Goal: Task Accomplishment & Management: Use online tool/utility

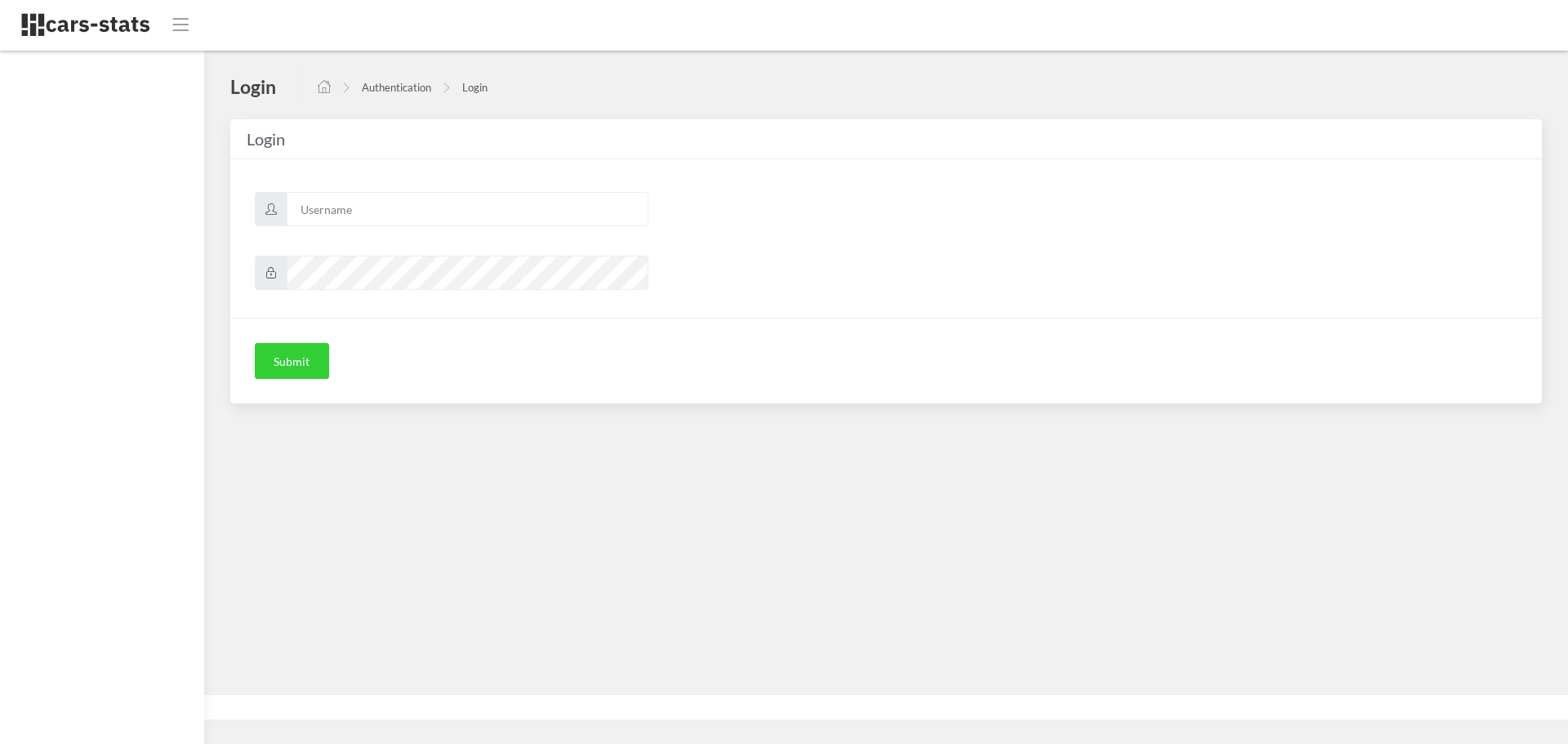
scroll to position [12, 12]
type input "skoda"
click at [289, 375] on button "Submit" at bounding box center [292, 361] width 74 height 36
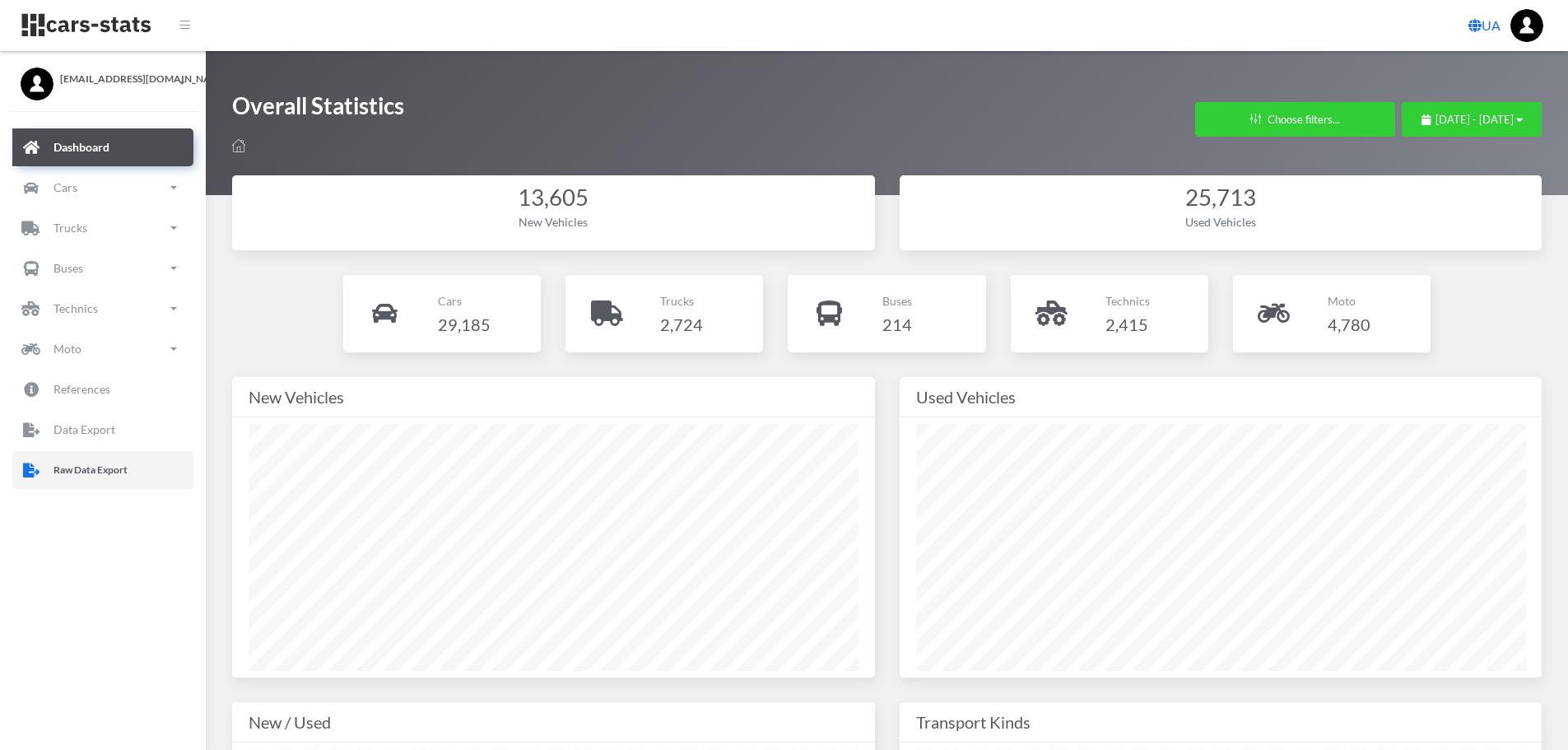
click at [96, 480] on link "Raw Data Export" at bounding box center [103, 470] width 181 height 38
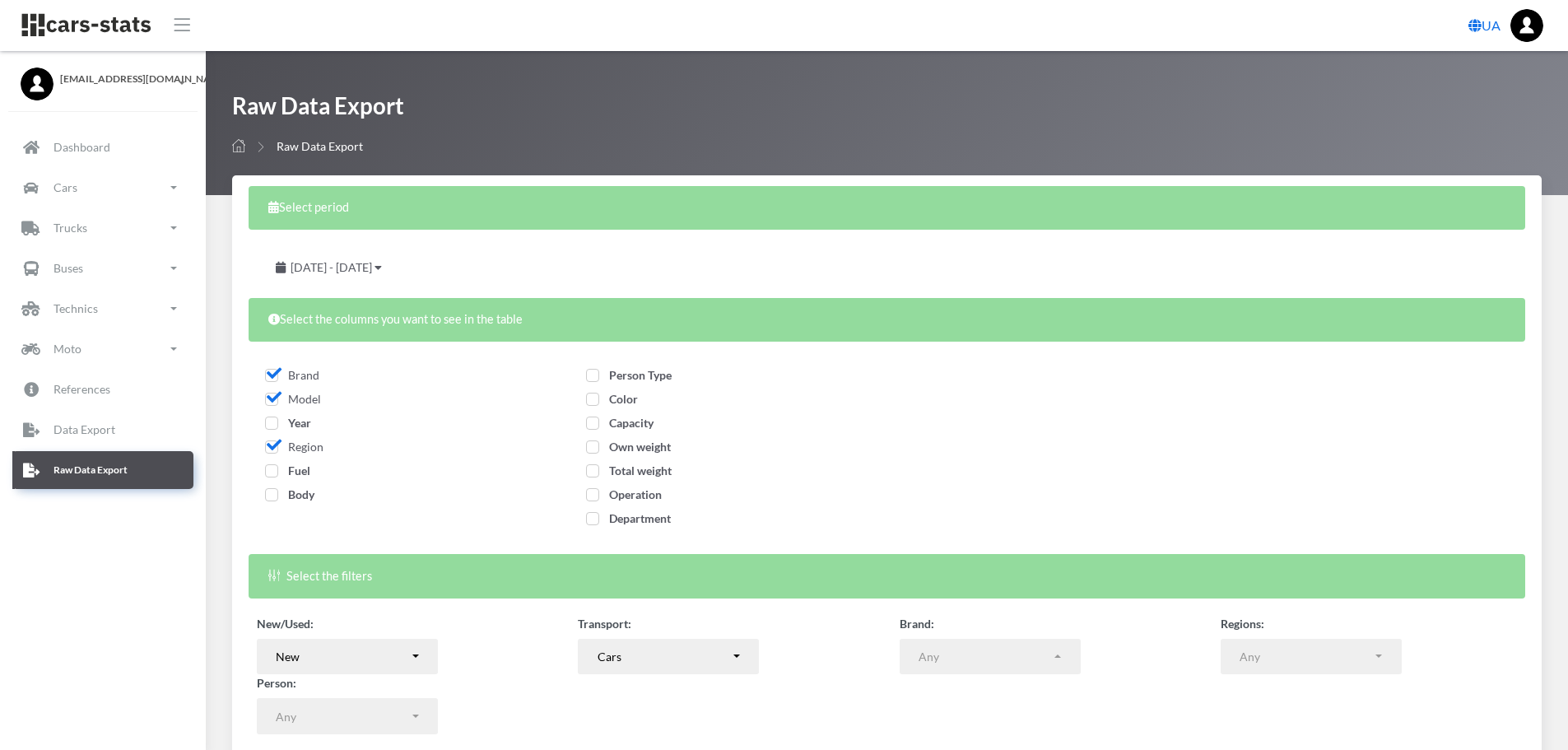
select select
click at [273, 422] on span "Year" at bounding box center [287, 422] width 46 height 14
checkbox input "true"
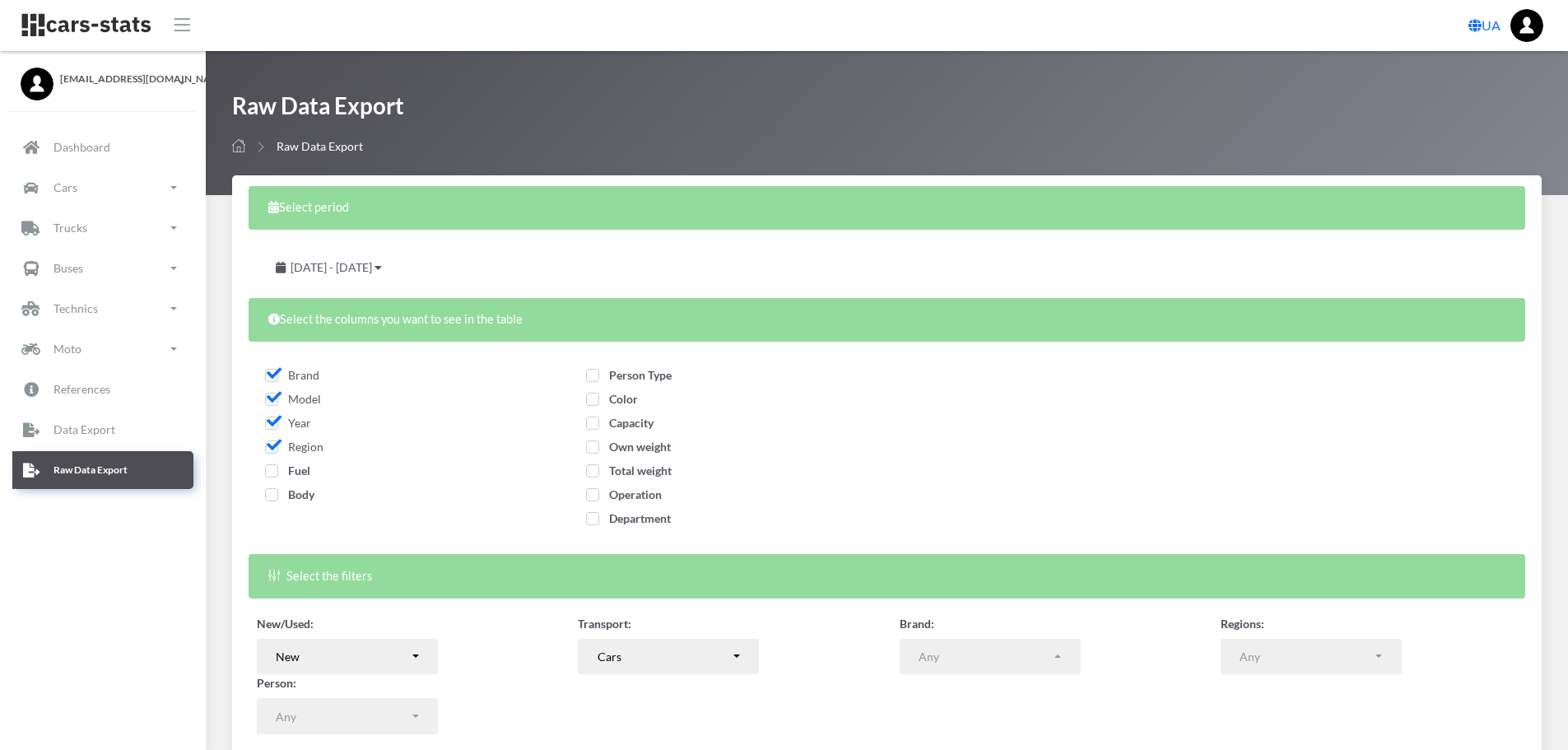
click at [275, 464] on span "Fuel" at bounding box center [287, 470] width 45 height 14
checkbox input "true"
click at [280, 497] on span "Body" at bounding box center [289, 494] width 49 height 14
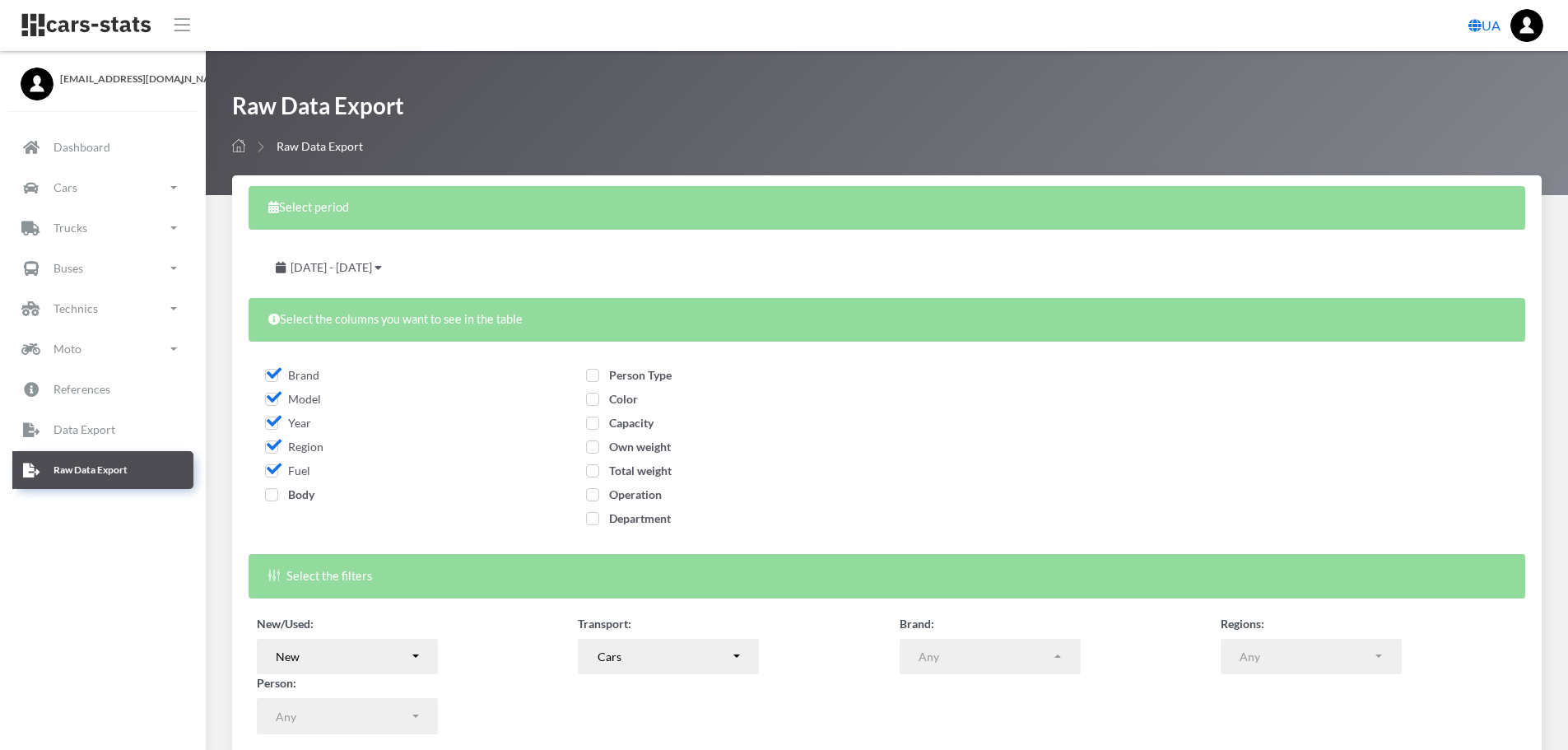
checkbox input "true"
click at [637, 374] on span "Person Type" at bounding box center [629, 375] width 85 height 14
checkbox input "true"
click at [617, 397] on span "Color" at bounding box center [612, 398] width 52 height 14
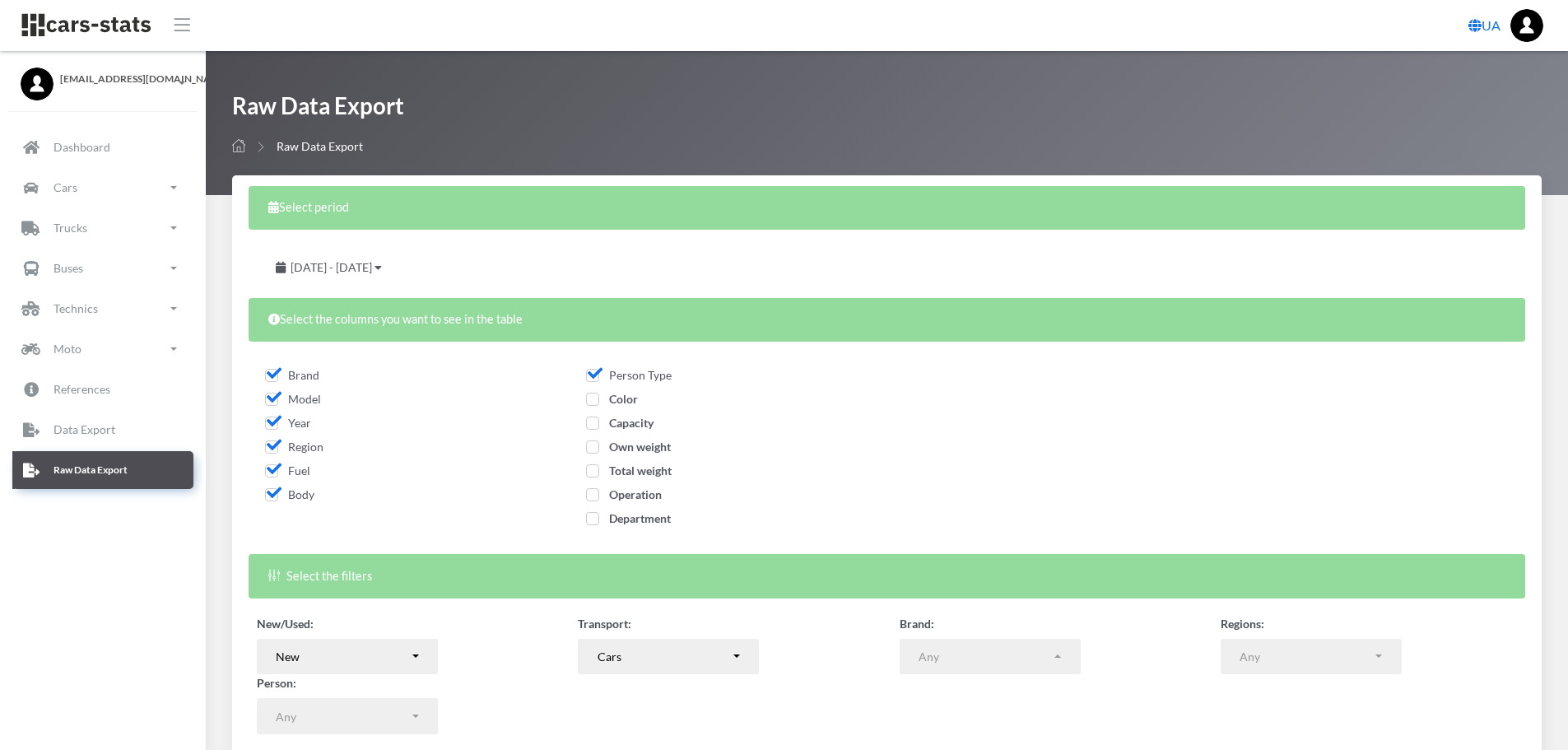
checkbox input "true"
click at [630, 422] on span "Capacity" at bounding box center [620, 422] width 67 height 14
checkbox input "true"
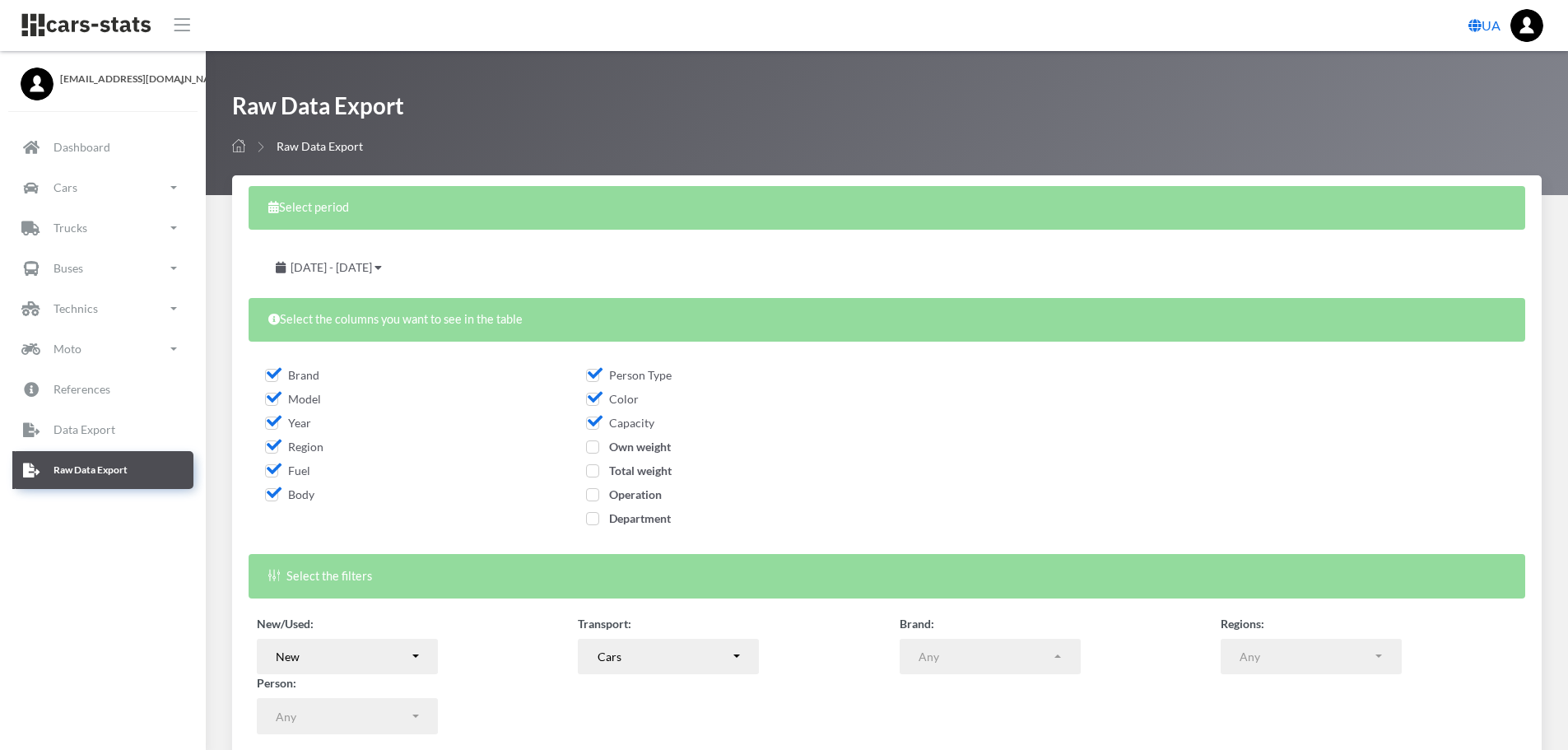
click at [639, 449] on span "Own weight" at bounding box center [629, 447] width 85 height 14
checkbox input "true"
click at [642, 476] on span "Total weight" at bounding box center [629, 470] width 85 height 14
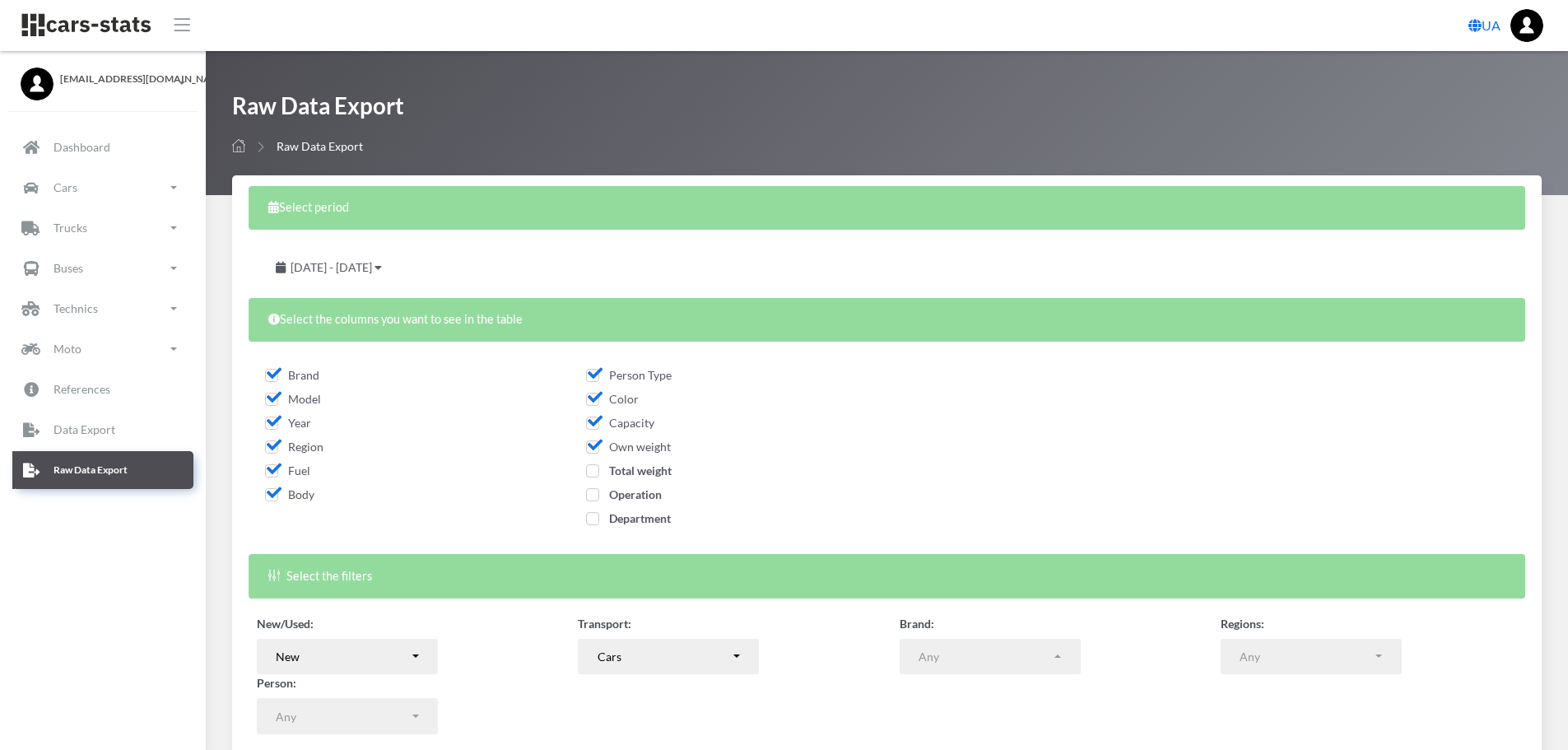
checkbox input "true"
click at [644, 497] on span "Operation" at bounding box center [624, 494] width 76 height 14
checkbox input "true"
click at [649, 520] on span "Department" at bounding box center [629, 518] width 85 height 14
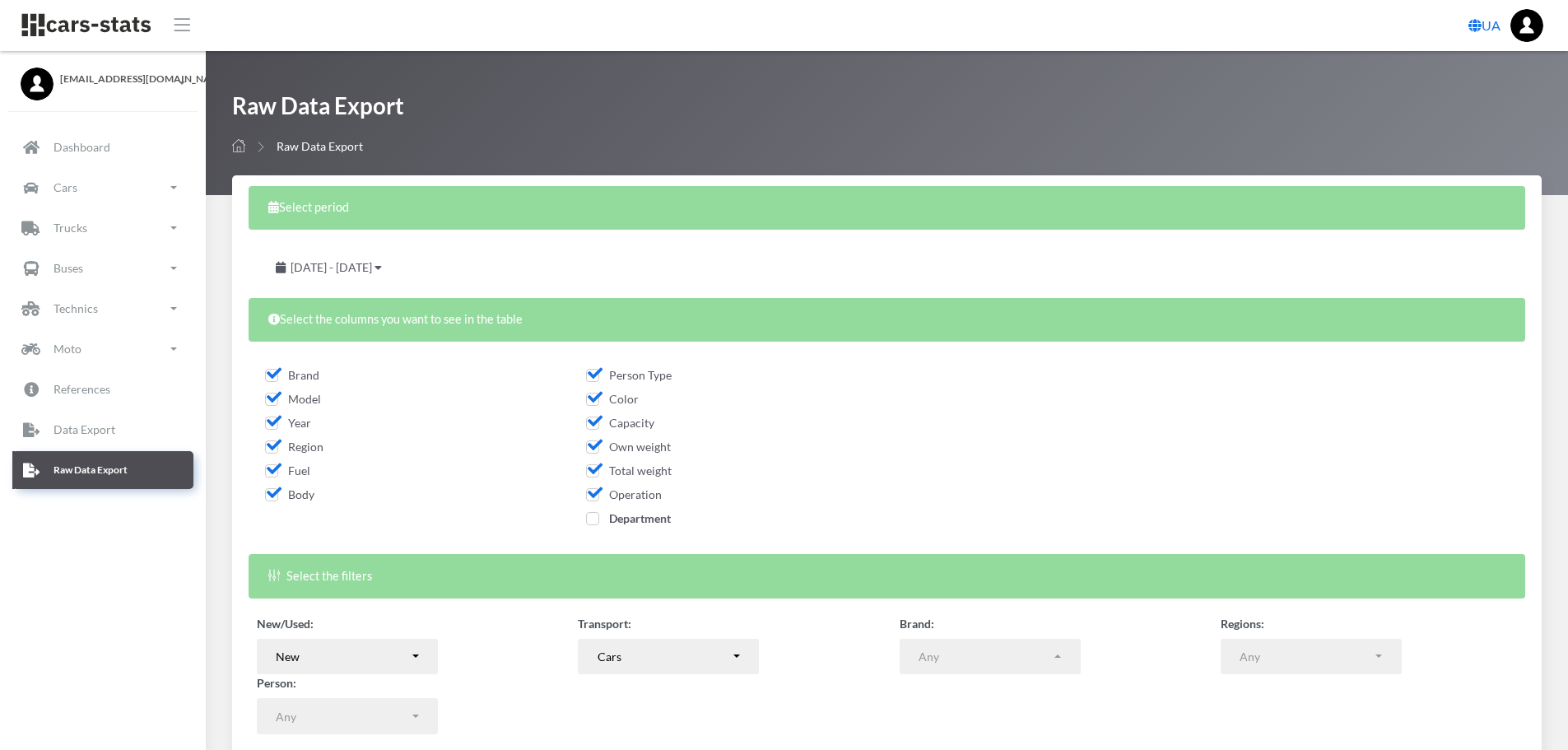
checkbox input "true"
click at [372, 262] on span "August 19, 2025 - September 18, 2025" at bounding box center [331, 267] width 81 height 14
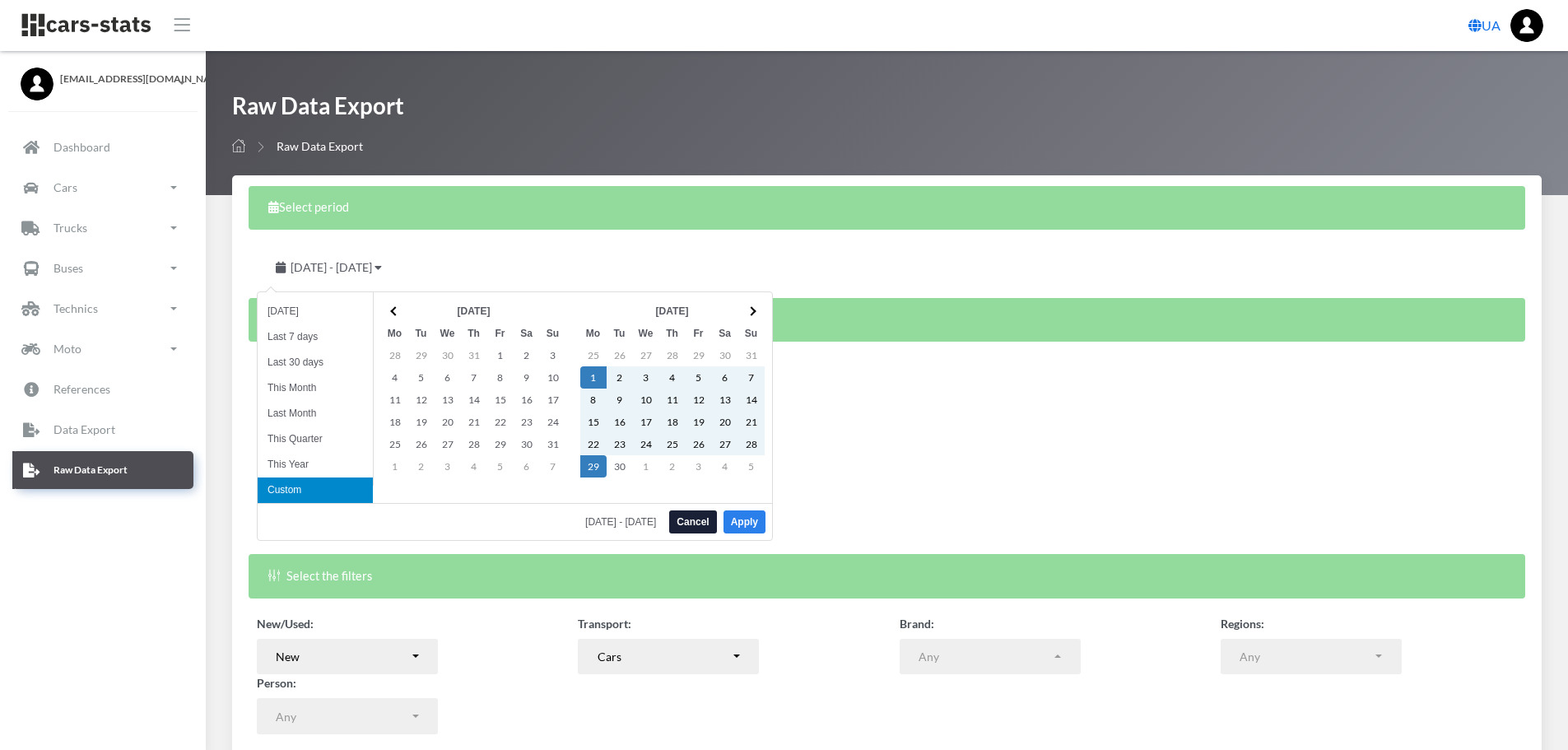
click at [760, 523] on button "Apply" at bounding box center [744, 522] width 42 height 23
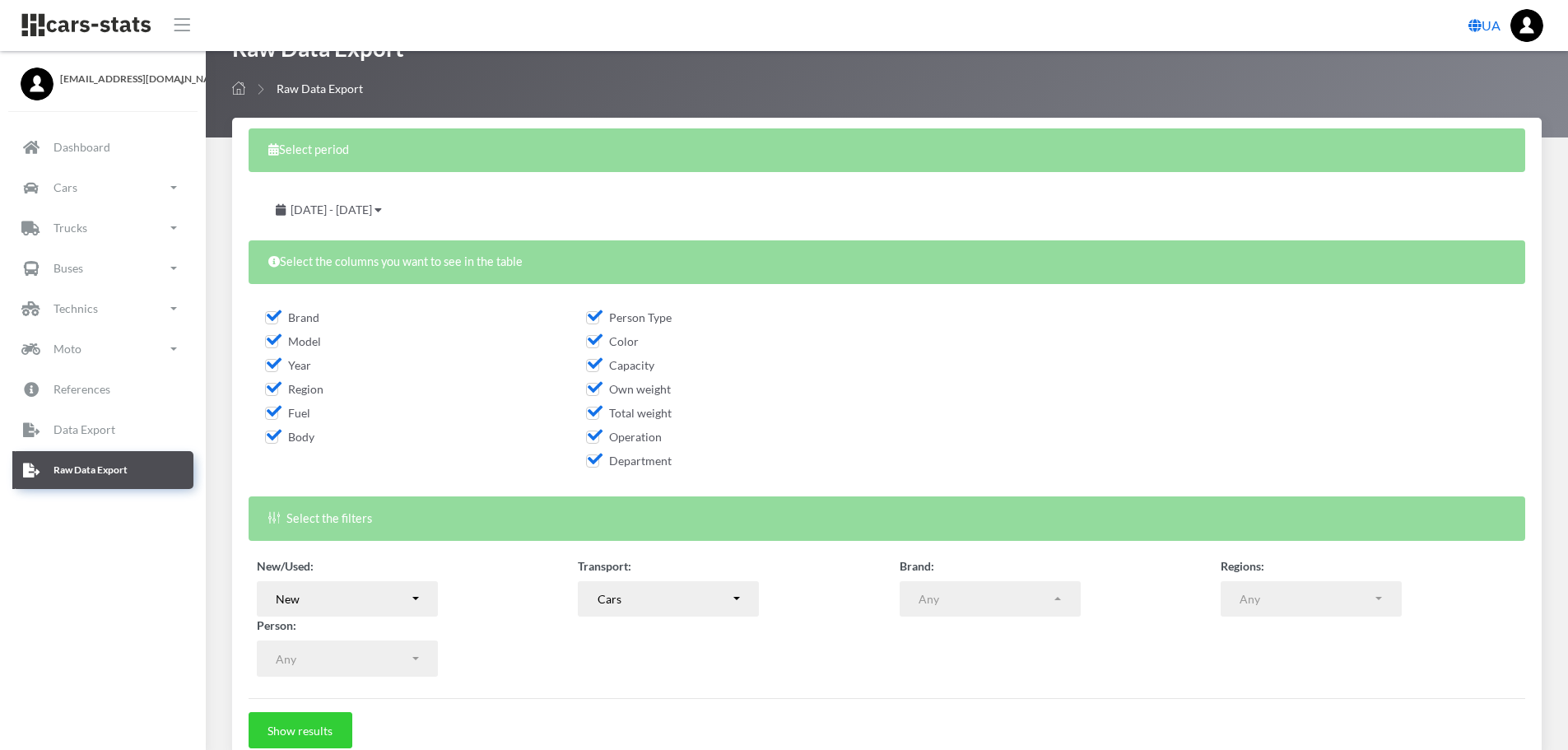
scroll to position [133, 0]
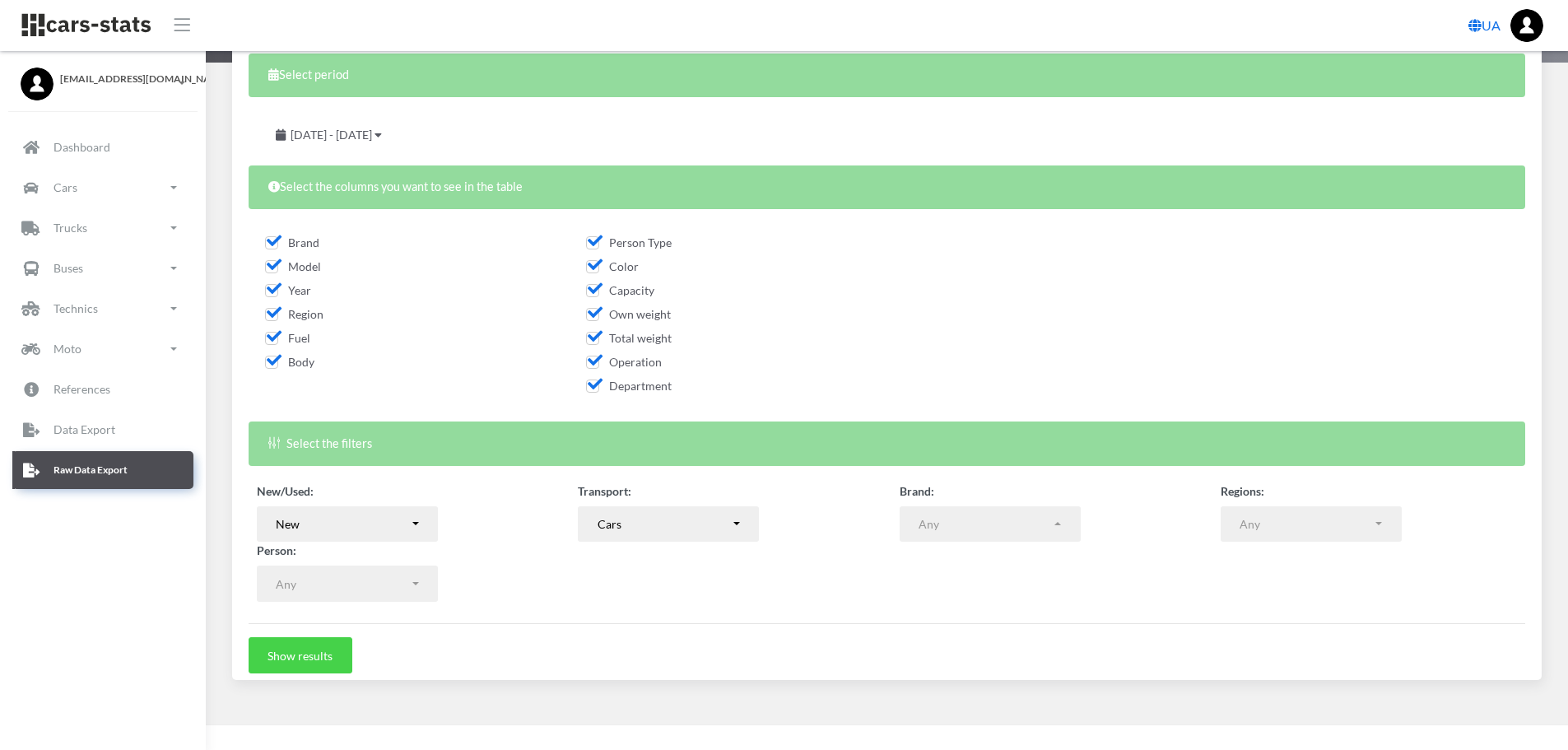
click at [329, 656] on button "Show results" at bounding box center [300, 655] width 103 height 36
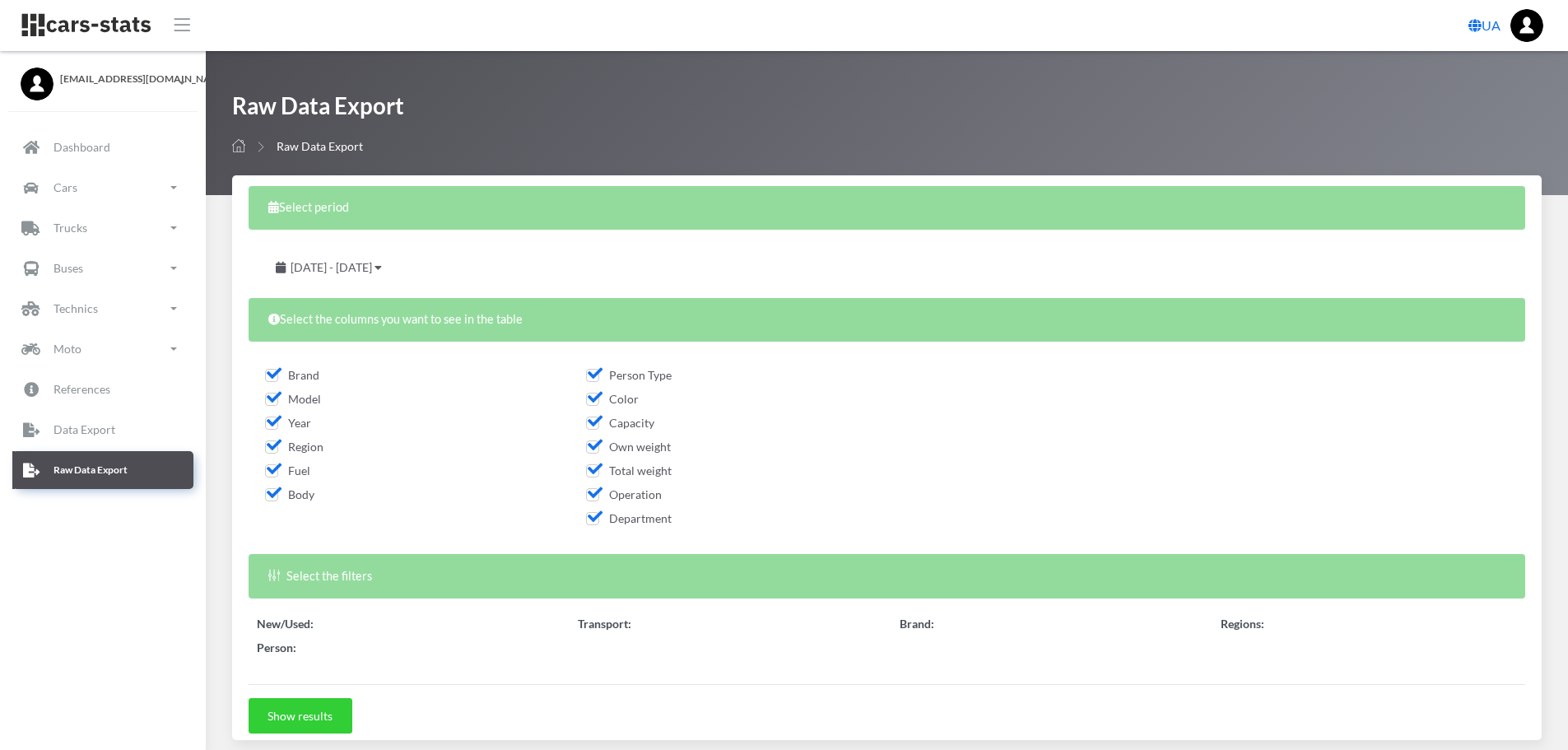
select select "50"
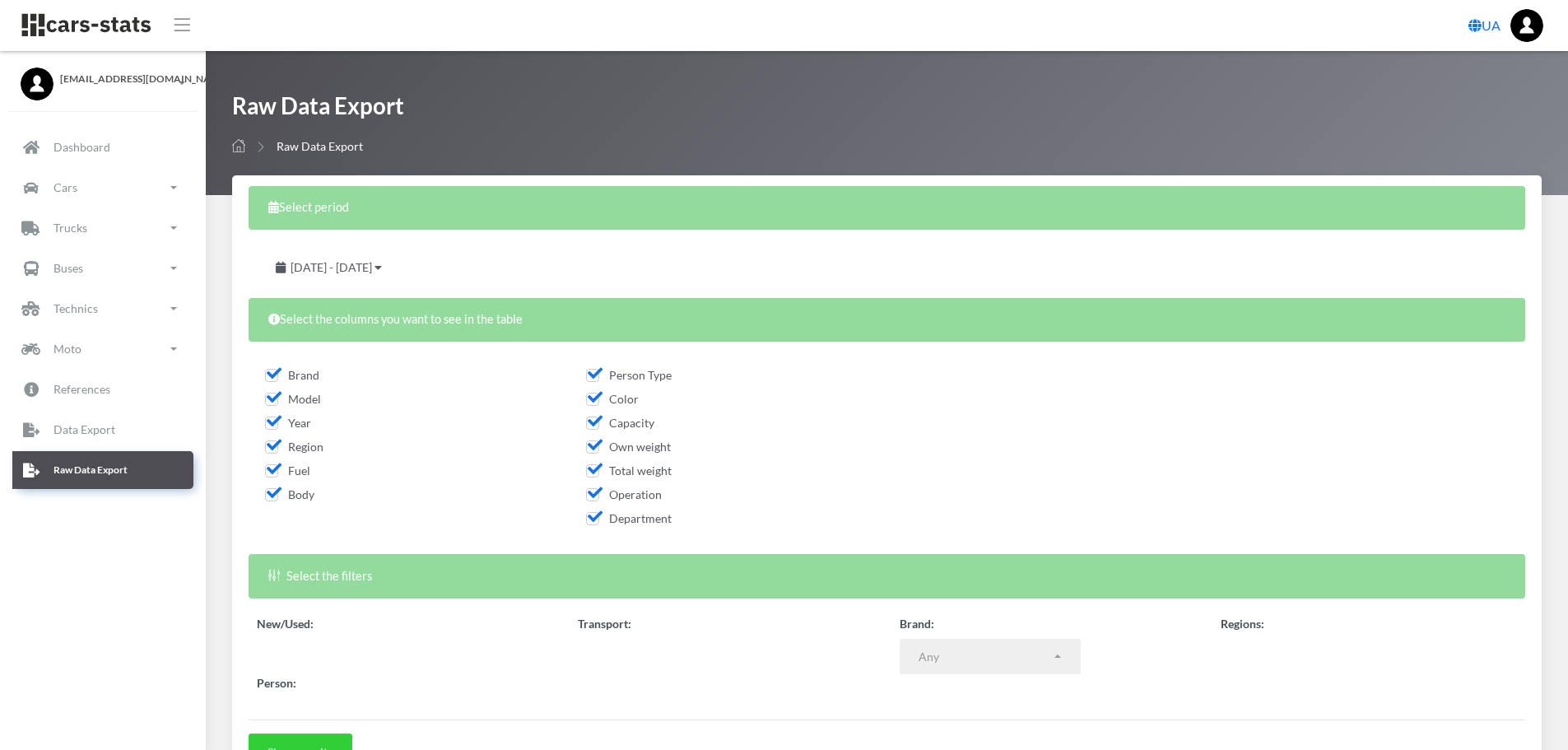
select select
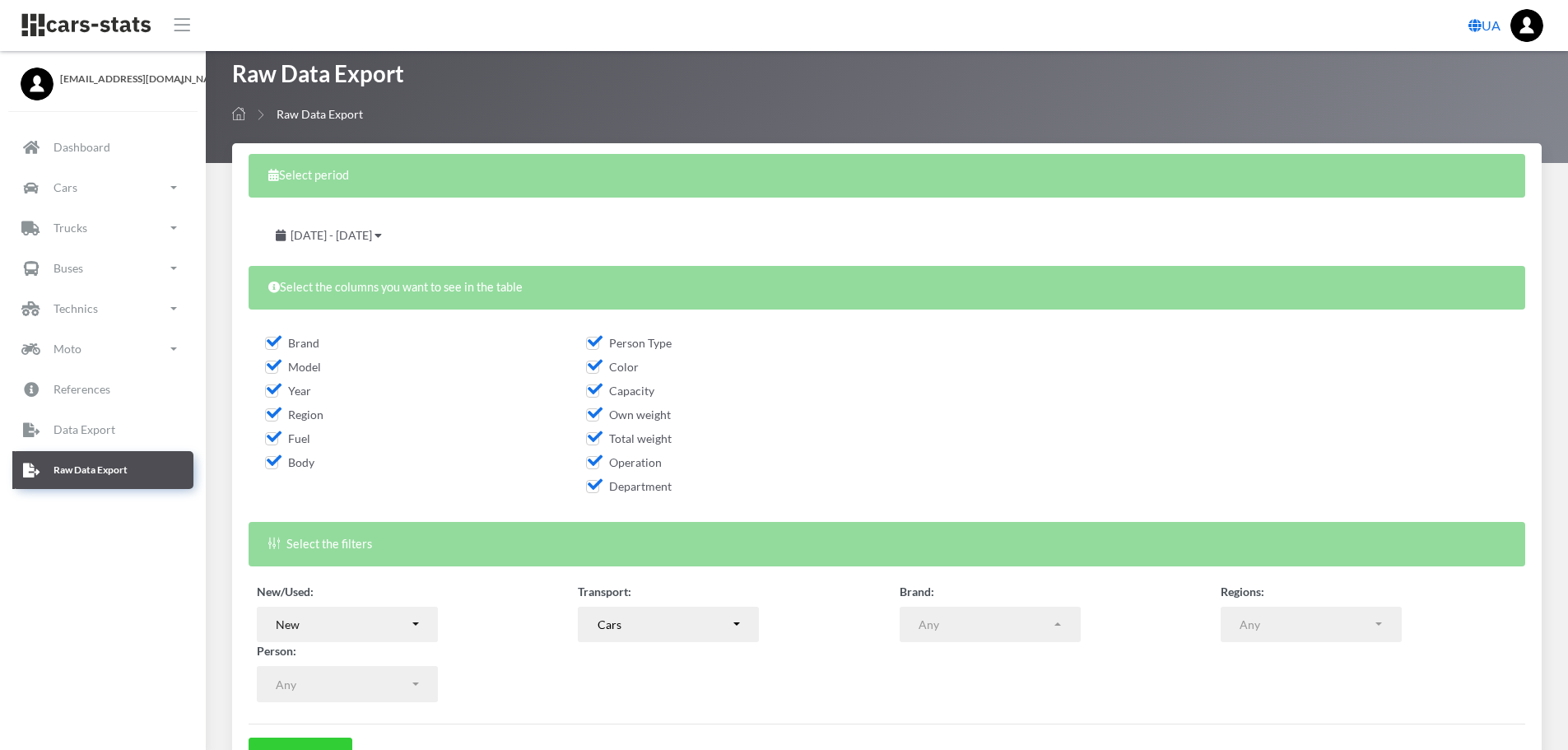
scroll to position [82, 0]
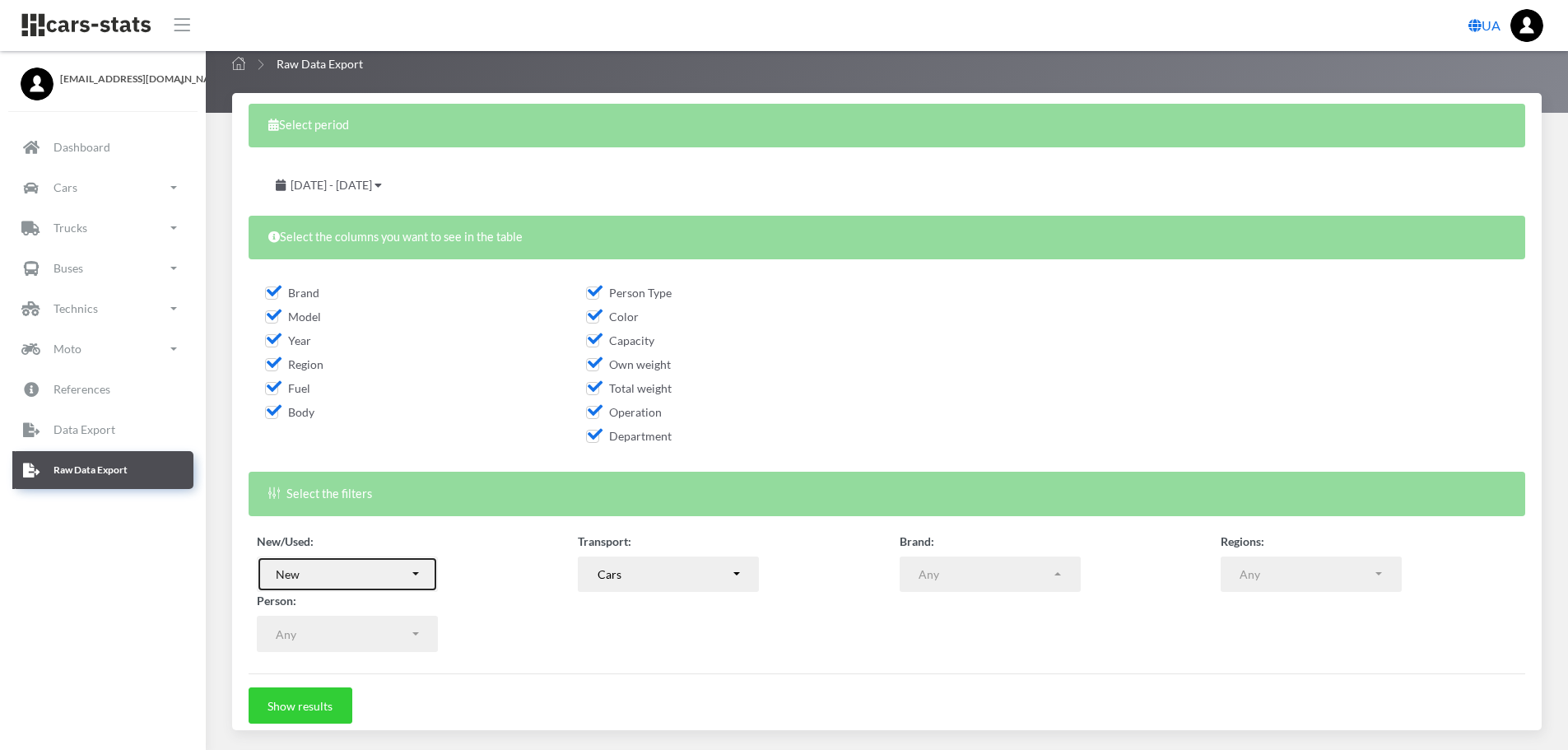
click at [397, 566] on div "New" at bounding box center [342, 574] width 134 height 17
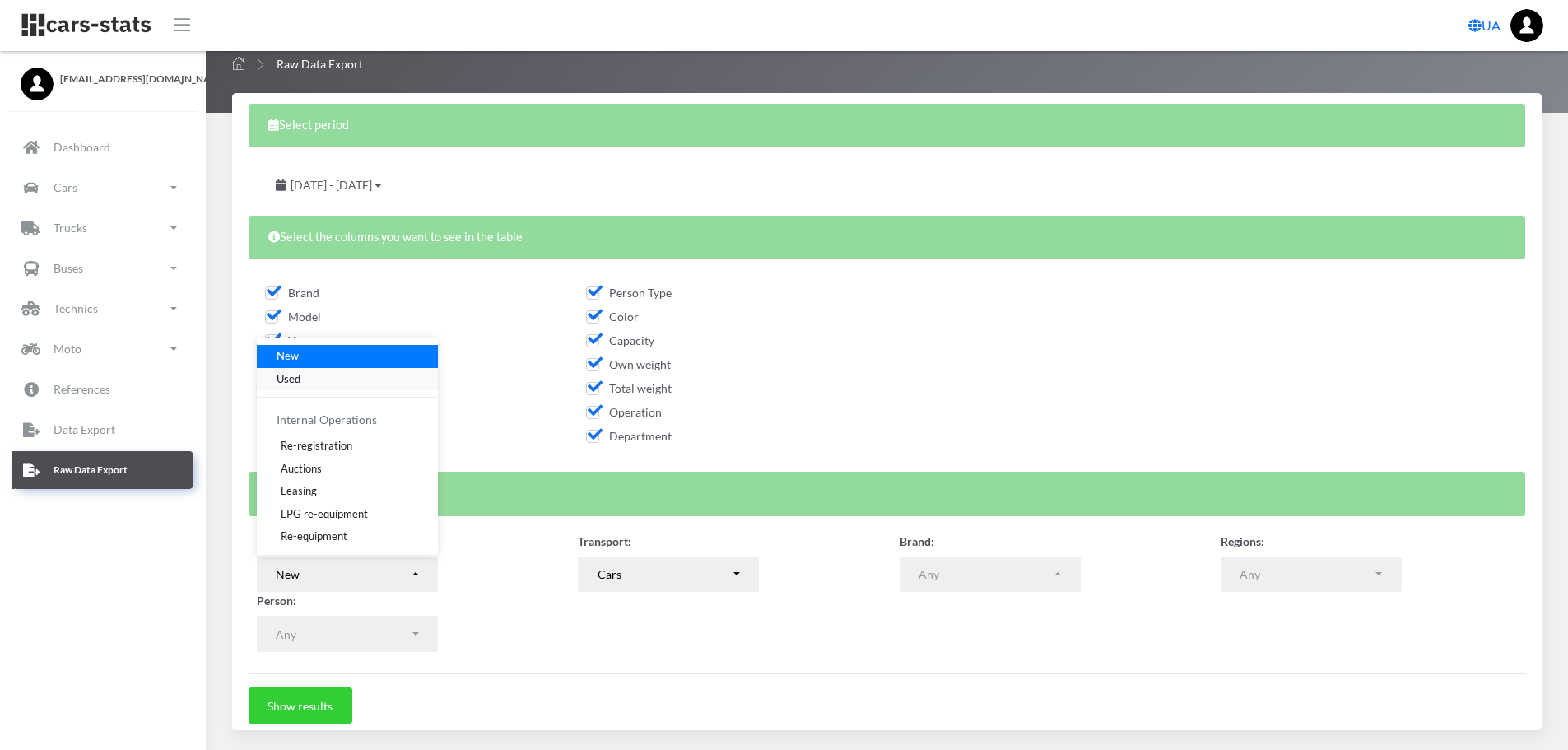
click at [303, 376] on link "Used" at bounding box center [348, 378] width 181 height 23
select select "used-import"
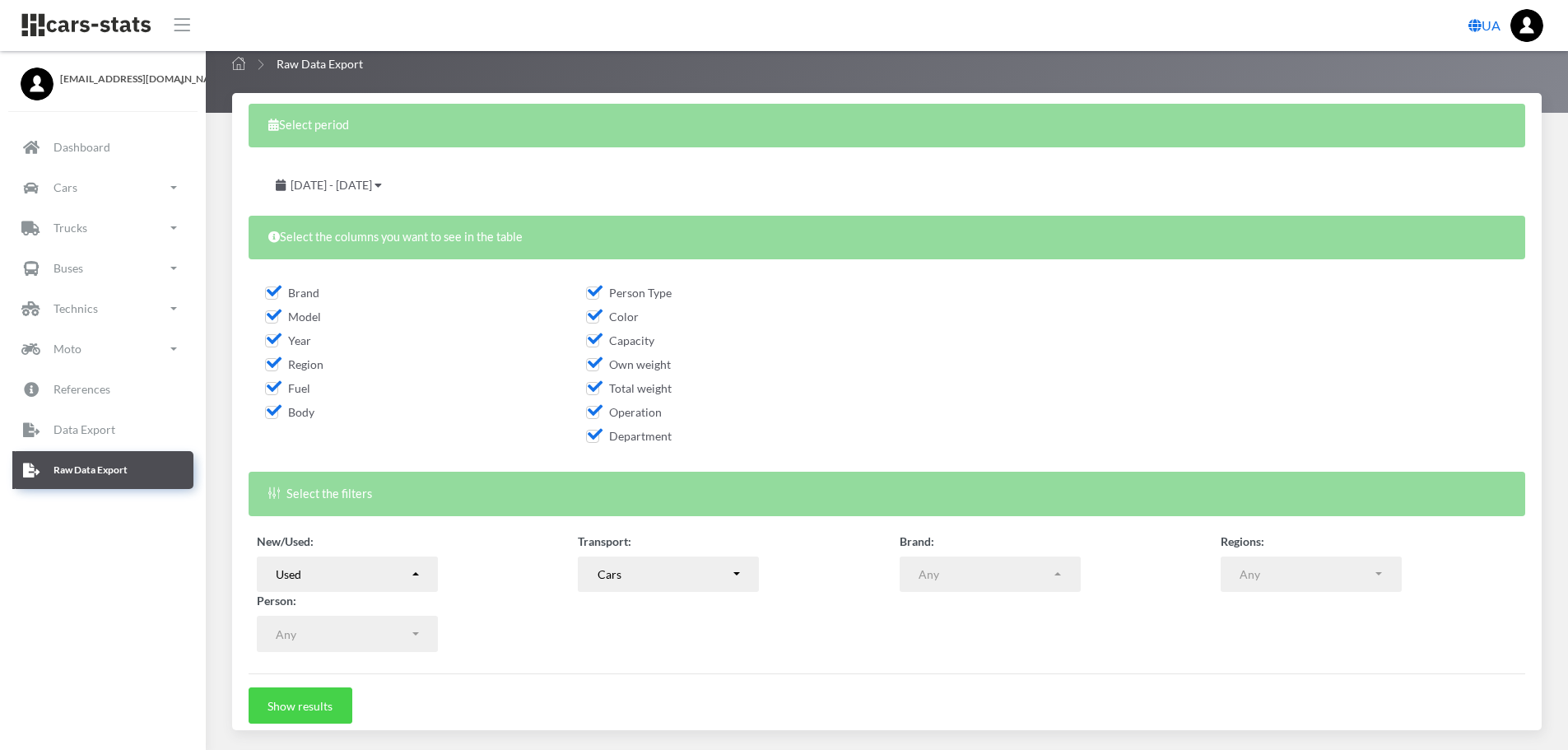
click at [317, 698] on button "Show results" at bounding box center [300, 705] width 103 height 36
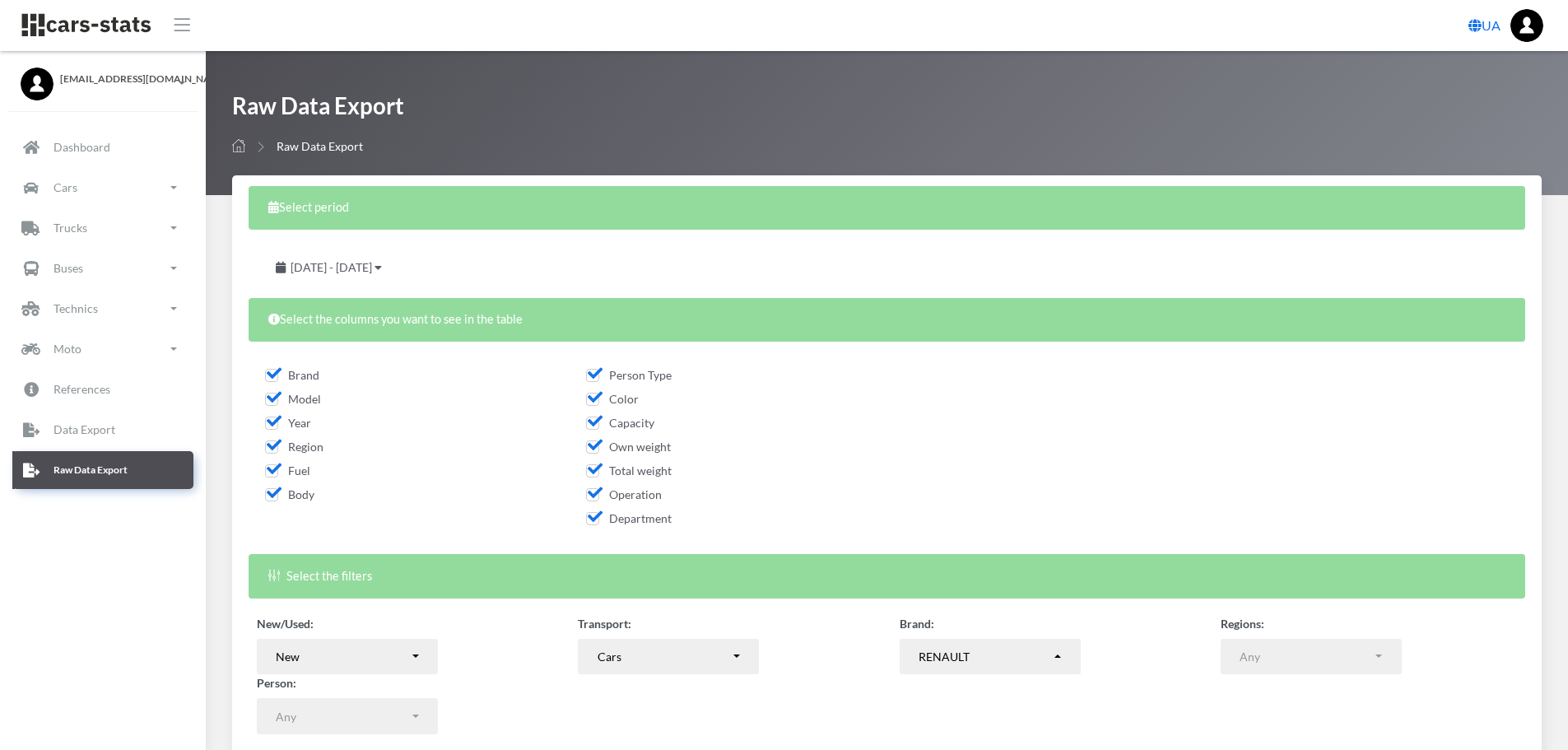
select select "RENAULT"
select select
select select "50"
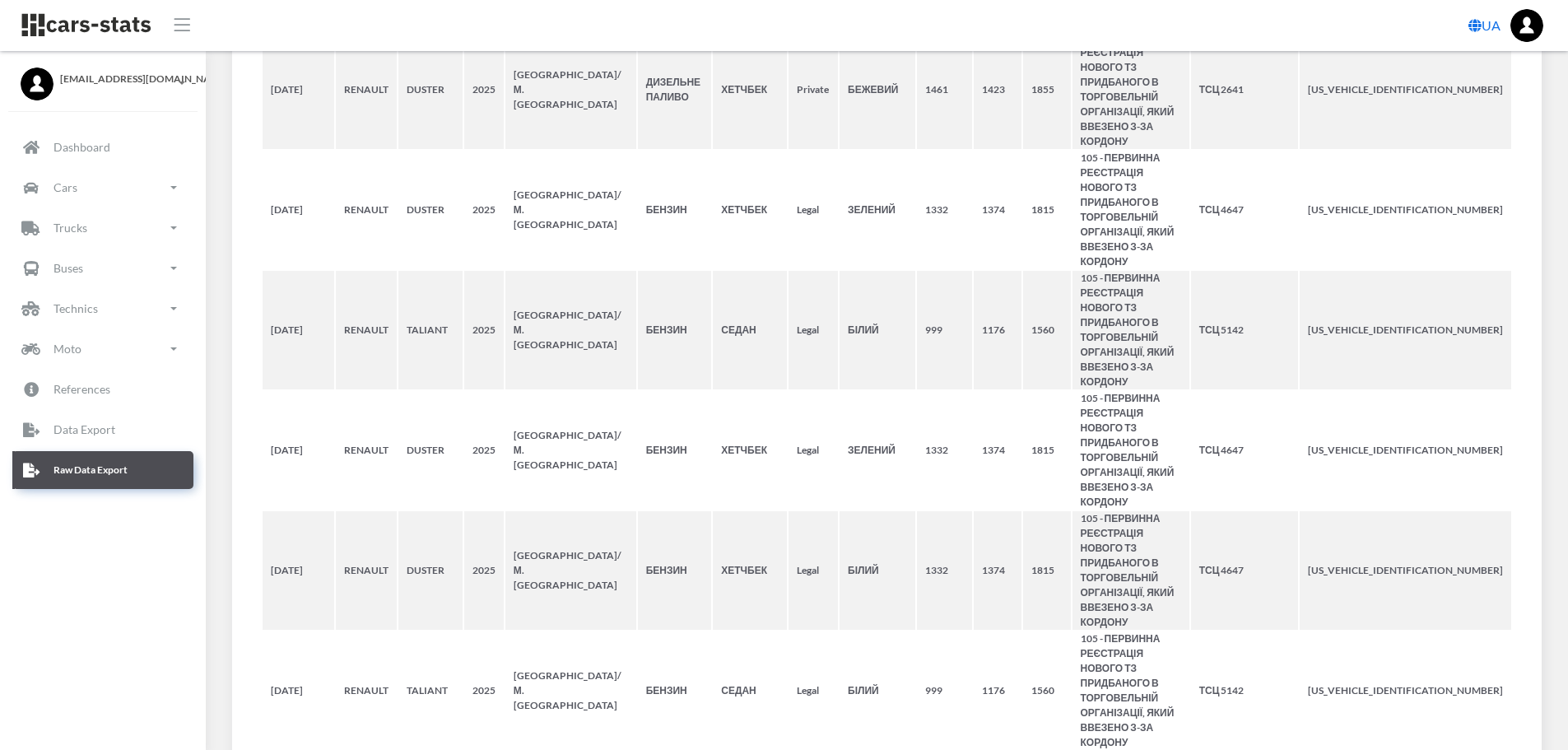
scroll to position [4341, 0]
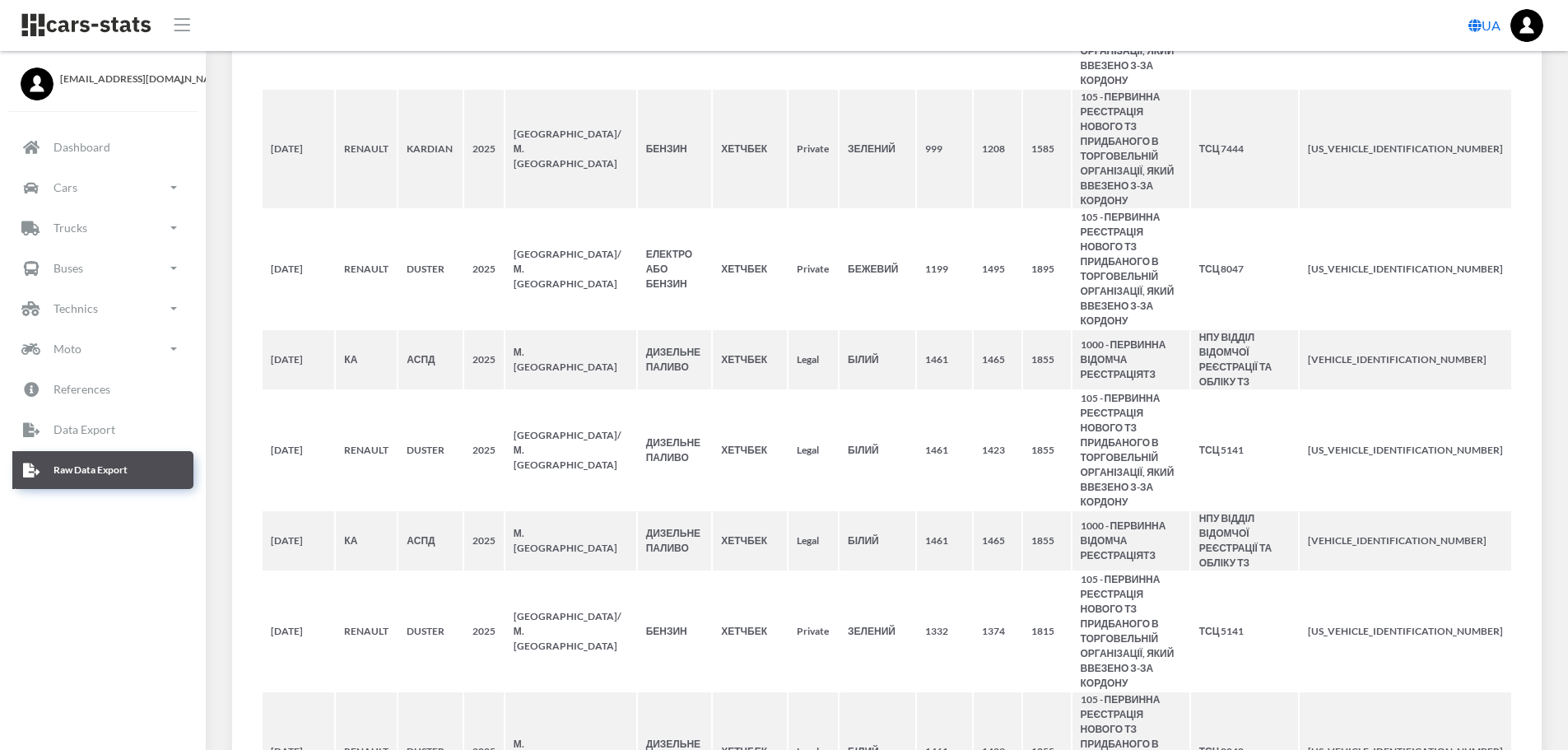
scroll to position [4175, 0]
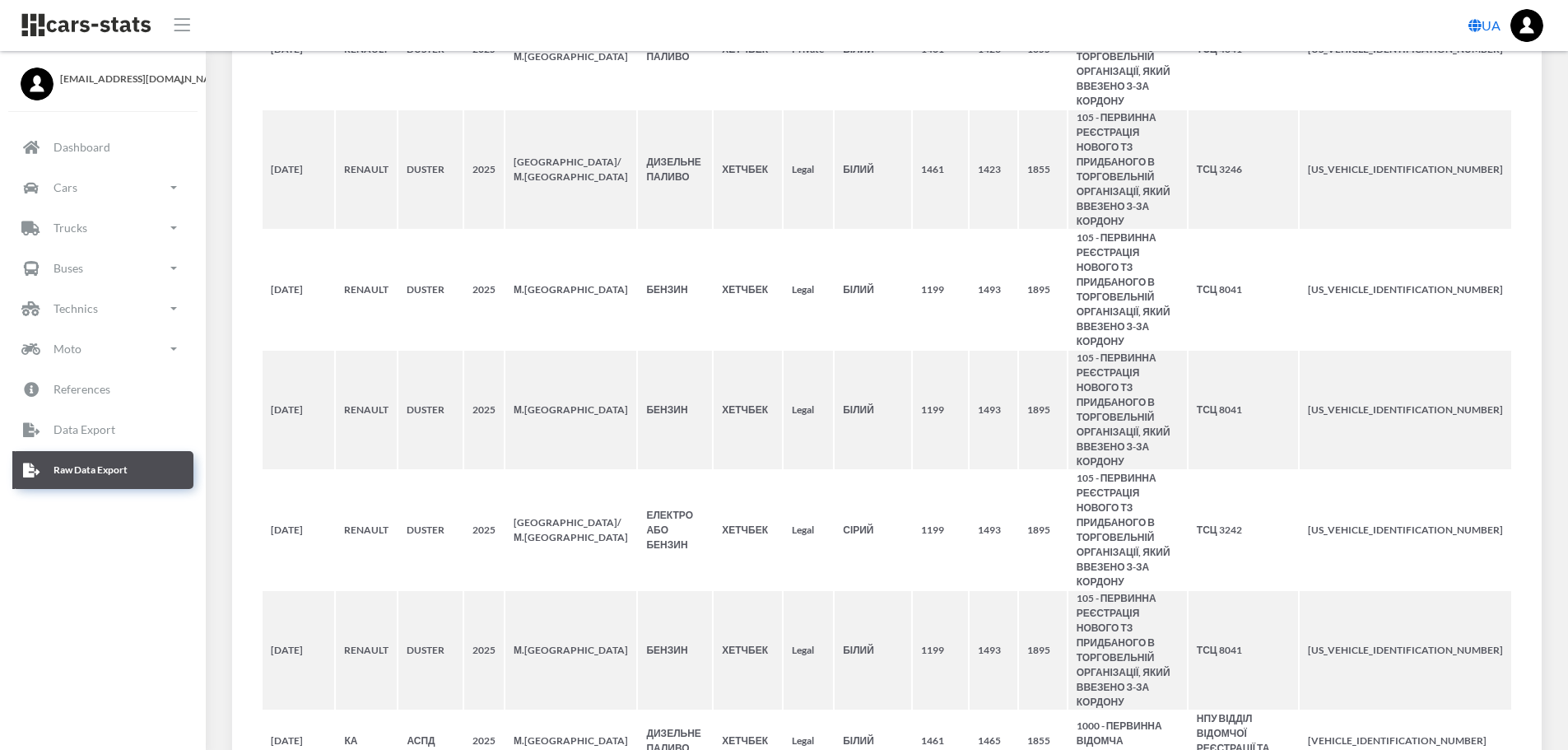
scroll to position [3878, 0]
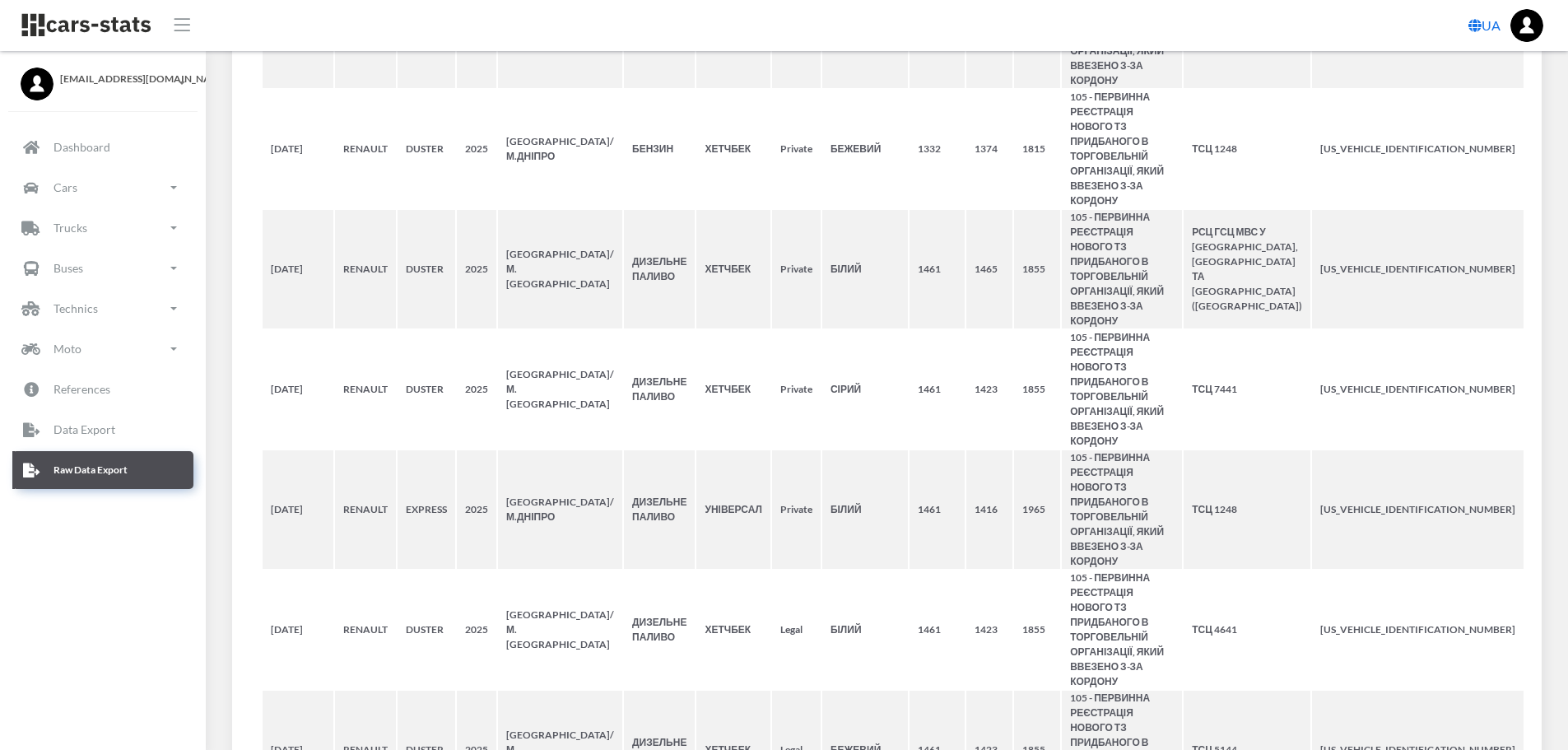
scroll to position [3938, 0]
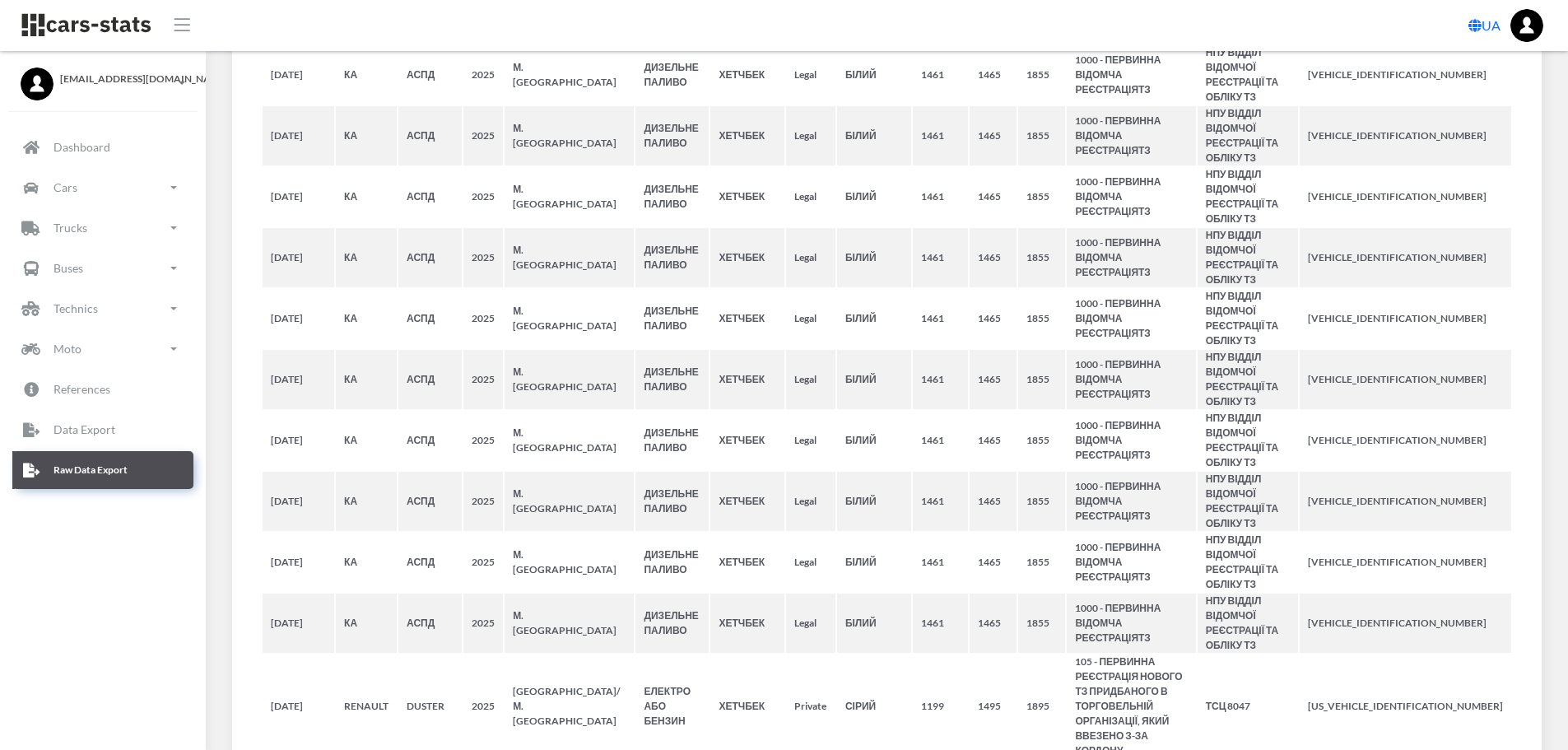
scroll to position [2694, 0]
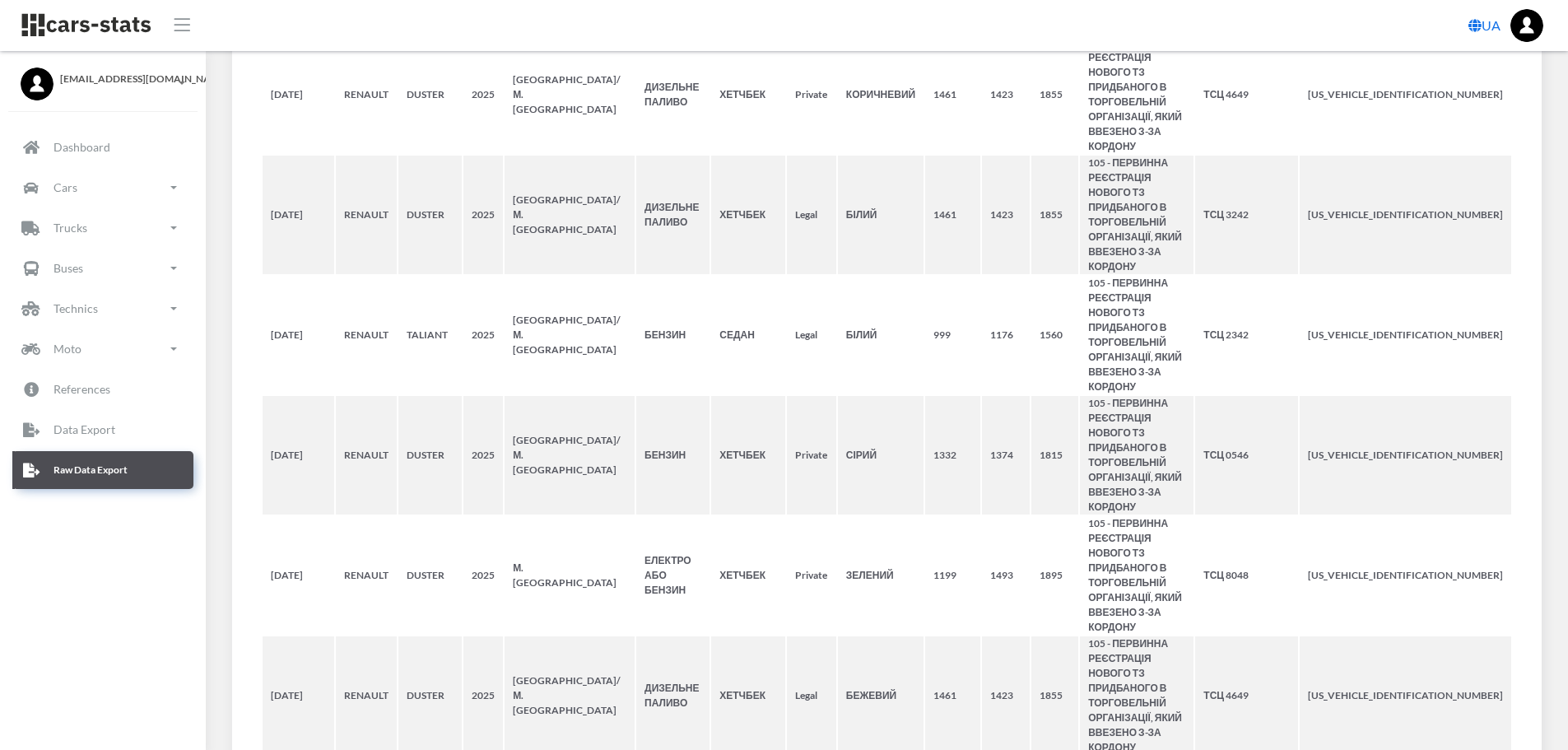
scroll to position [4175, 0]
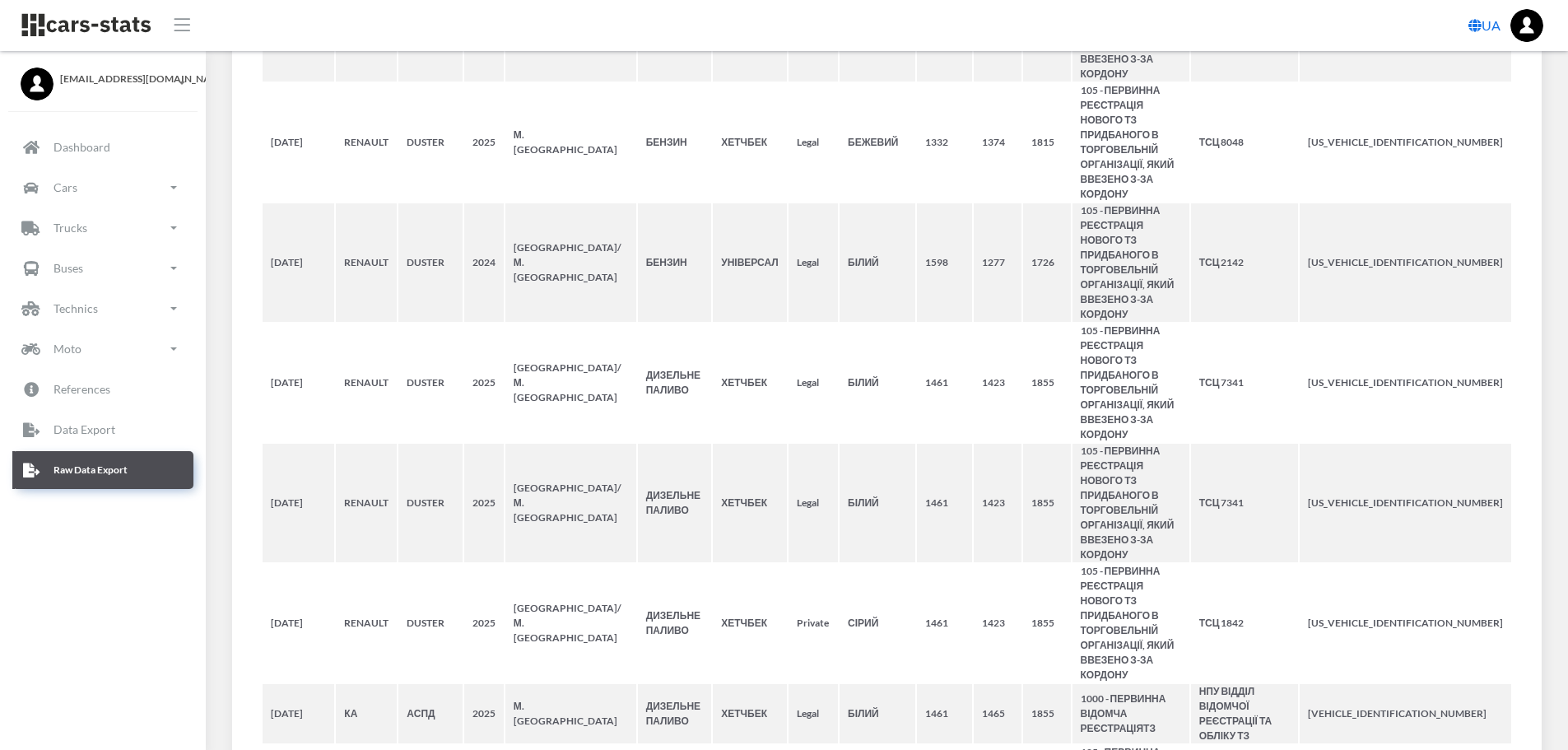
scroll to position [3894, 0]
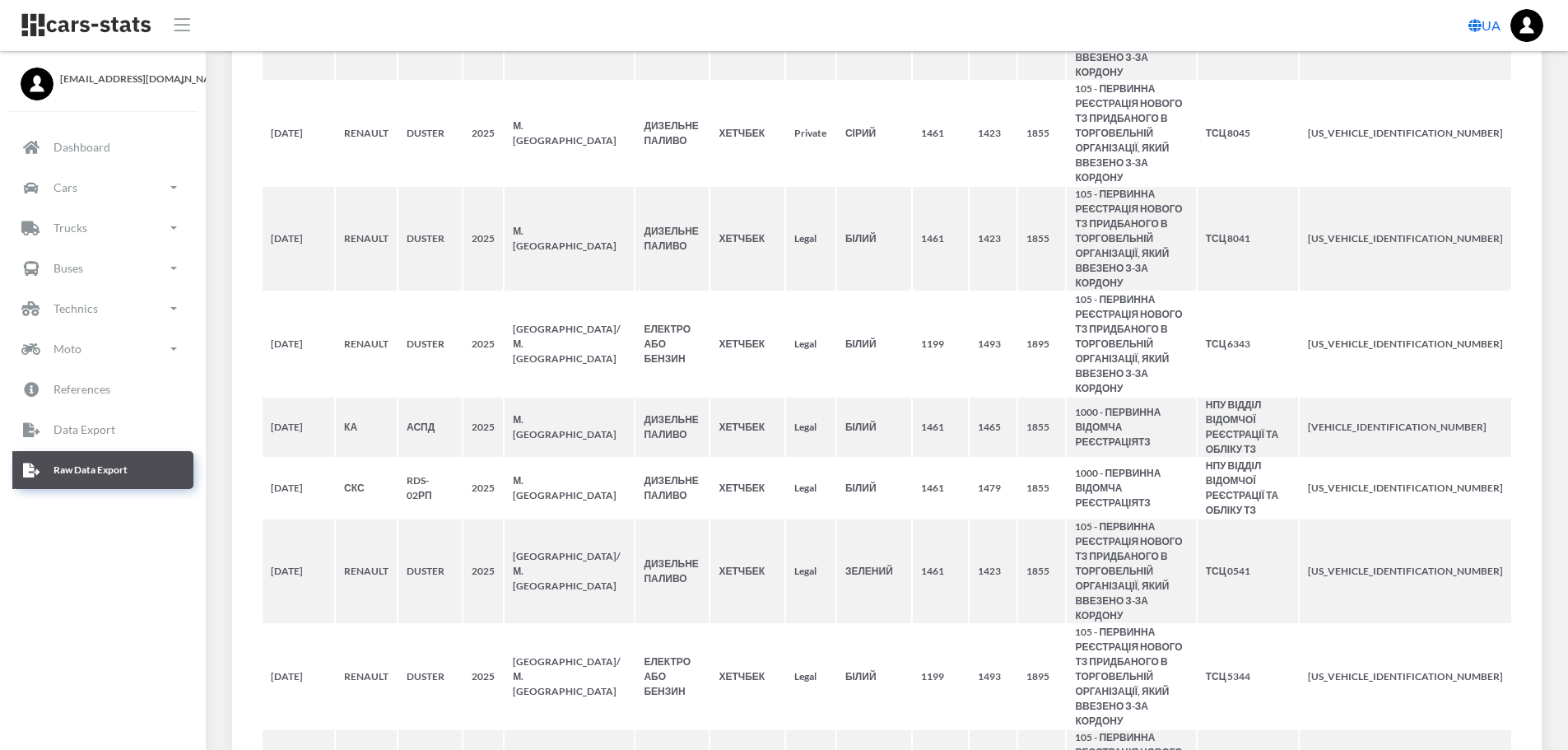
scroll to position [2403, 0]
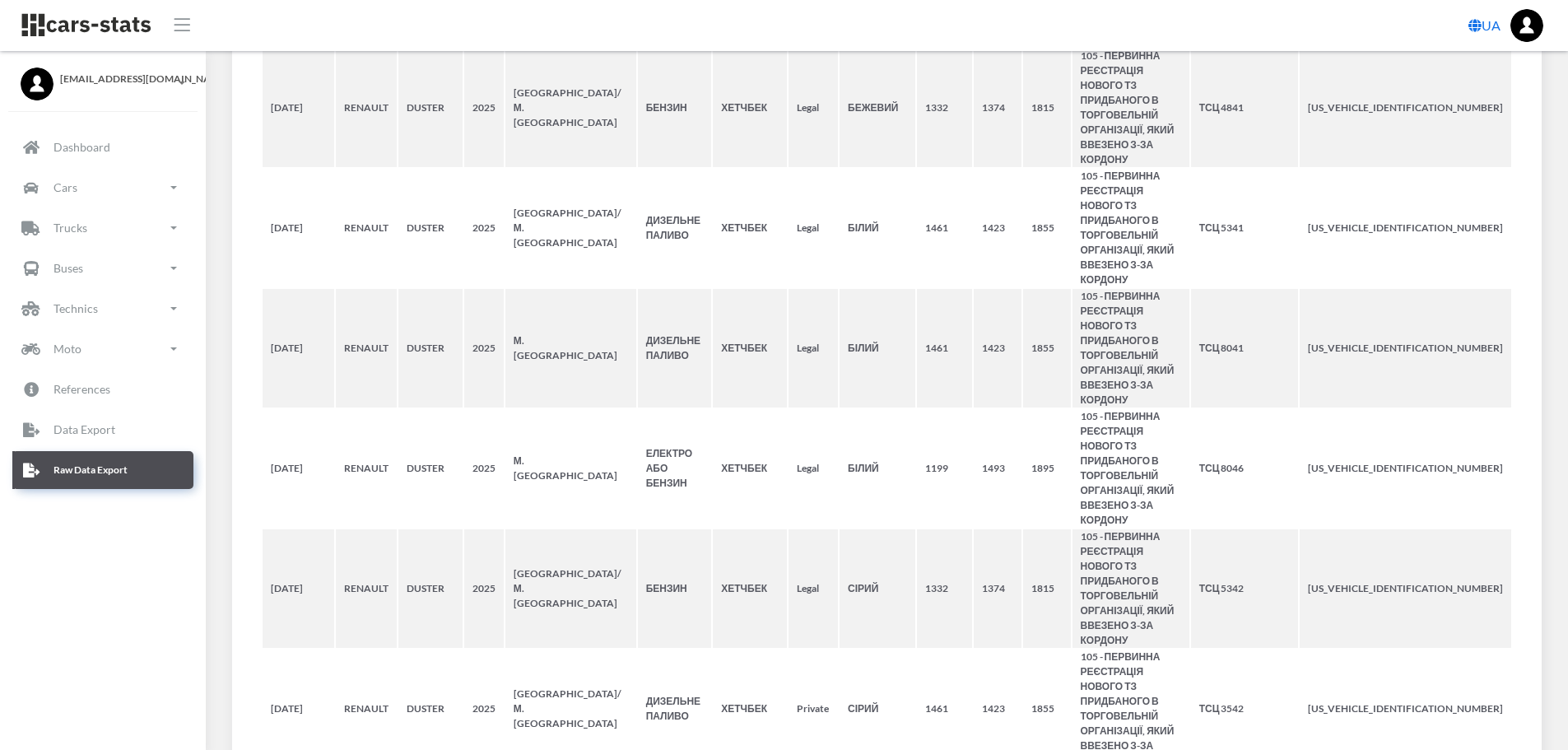
scroll to position [4767, 0]
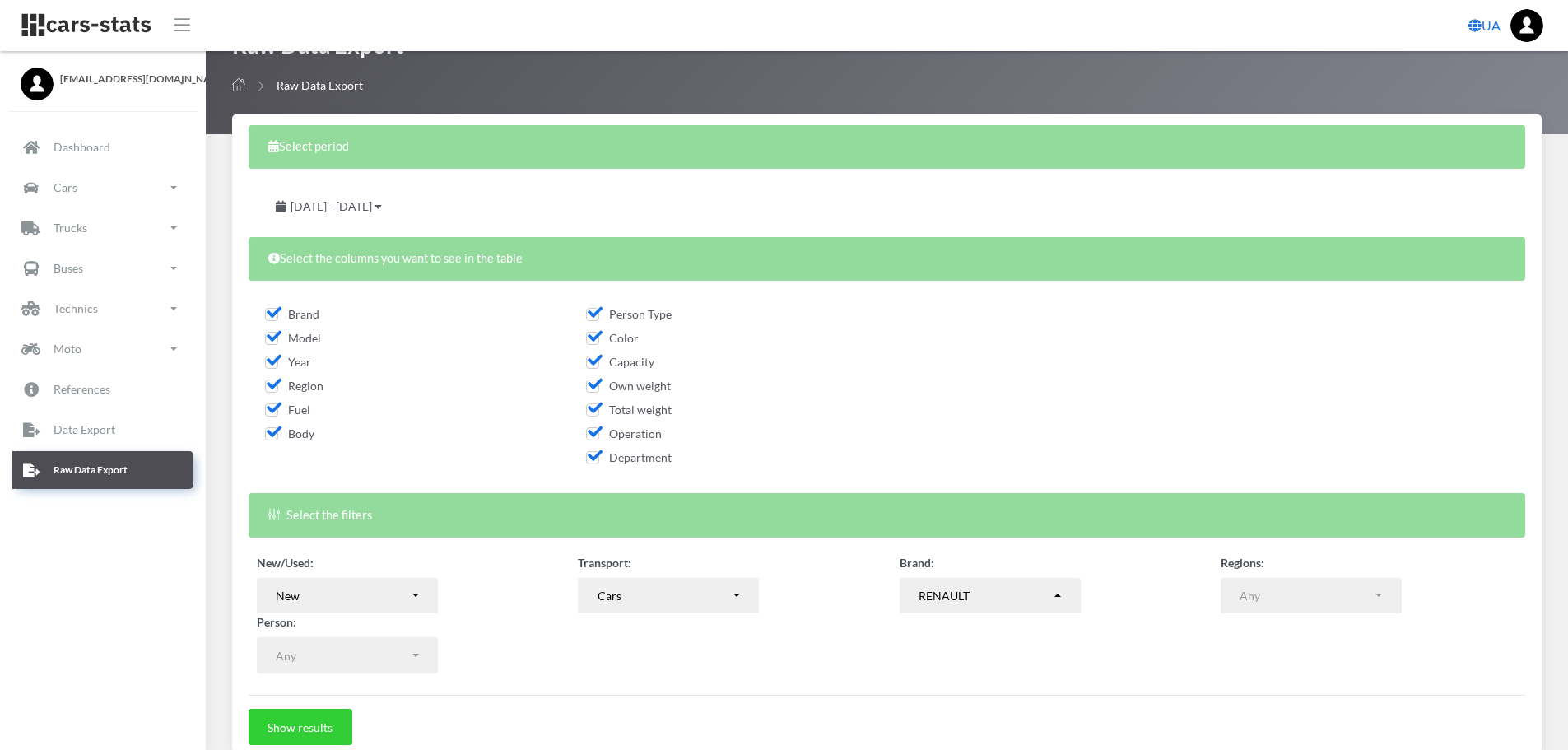
scroll to position [49, 0]
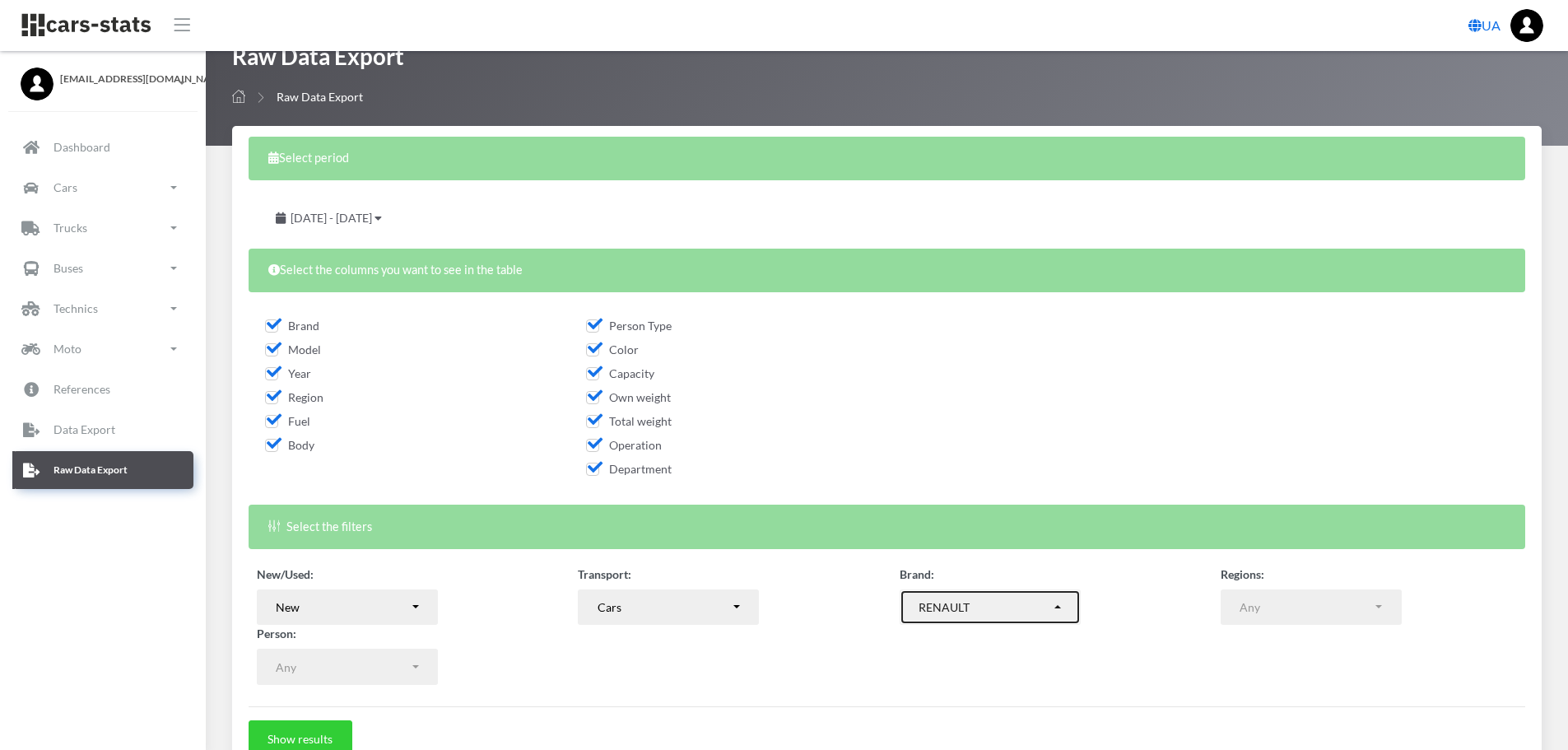
click at [1032, 617] on button "RENAULT" at bounding box center [990, 607] width 181 height 36
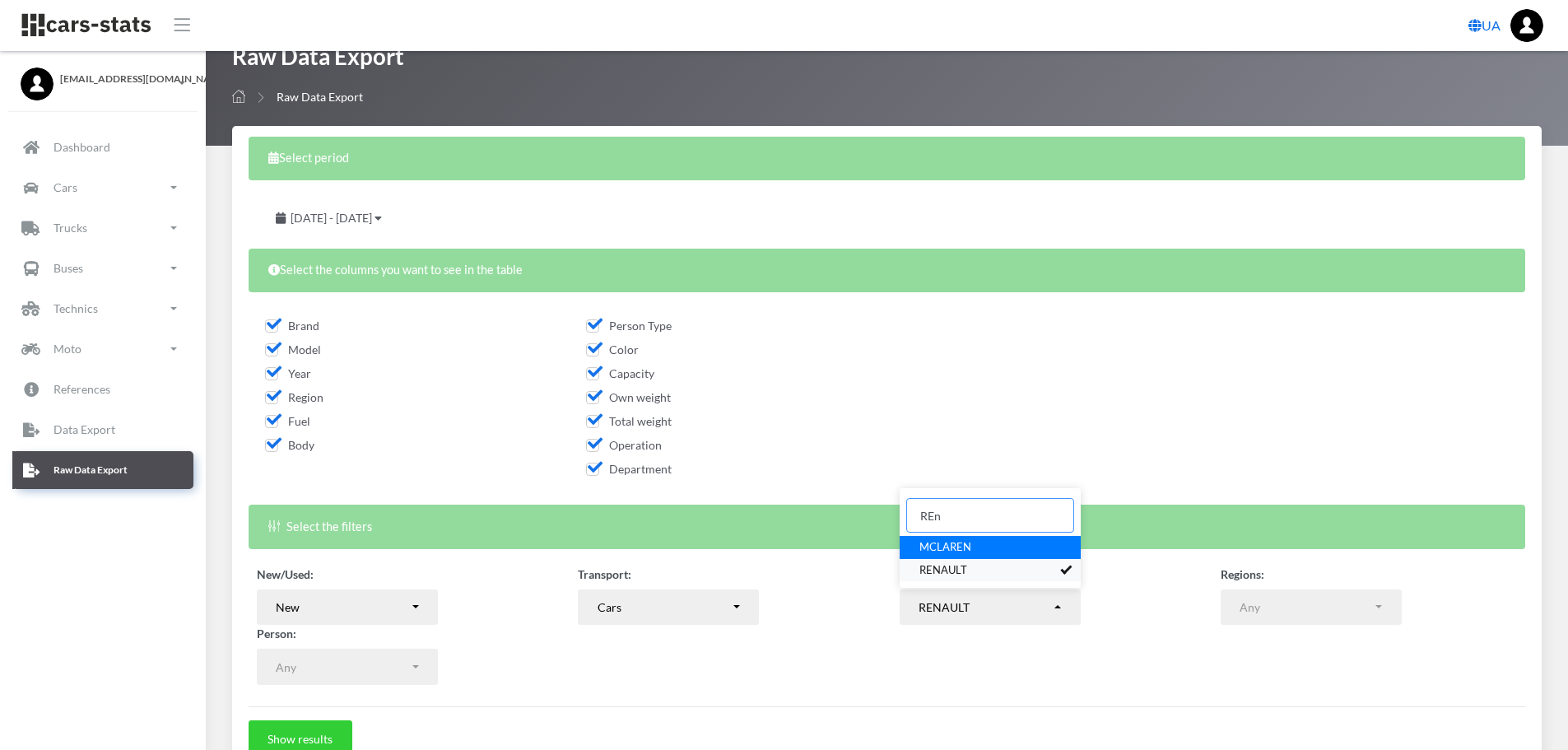
type input "REn"
click at [1070, 569] on link "RENAULT" at bounding box center [990, 569] width 181 height 23
select select
drag, startPoint x: 961, startPoint y: 518, endPoint x: 886, endPoint y: 504, distance: 76.3
click at [886, 504] on form "Select period September 1, 2025 - September 29, 2025 Select the columns you wan…" at bounding box center [887, 446] width 1276 height 620
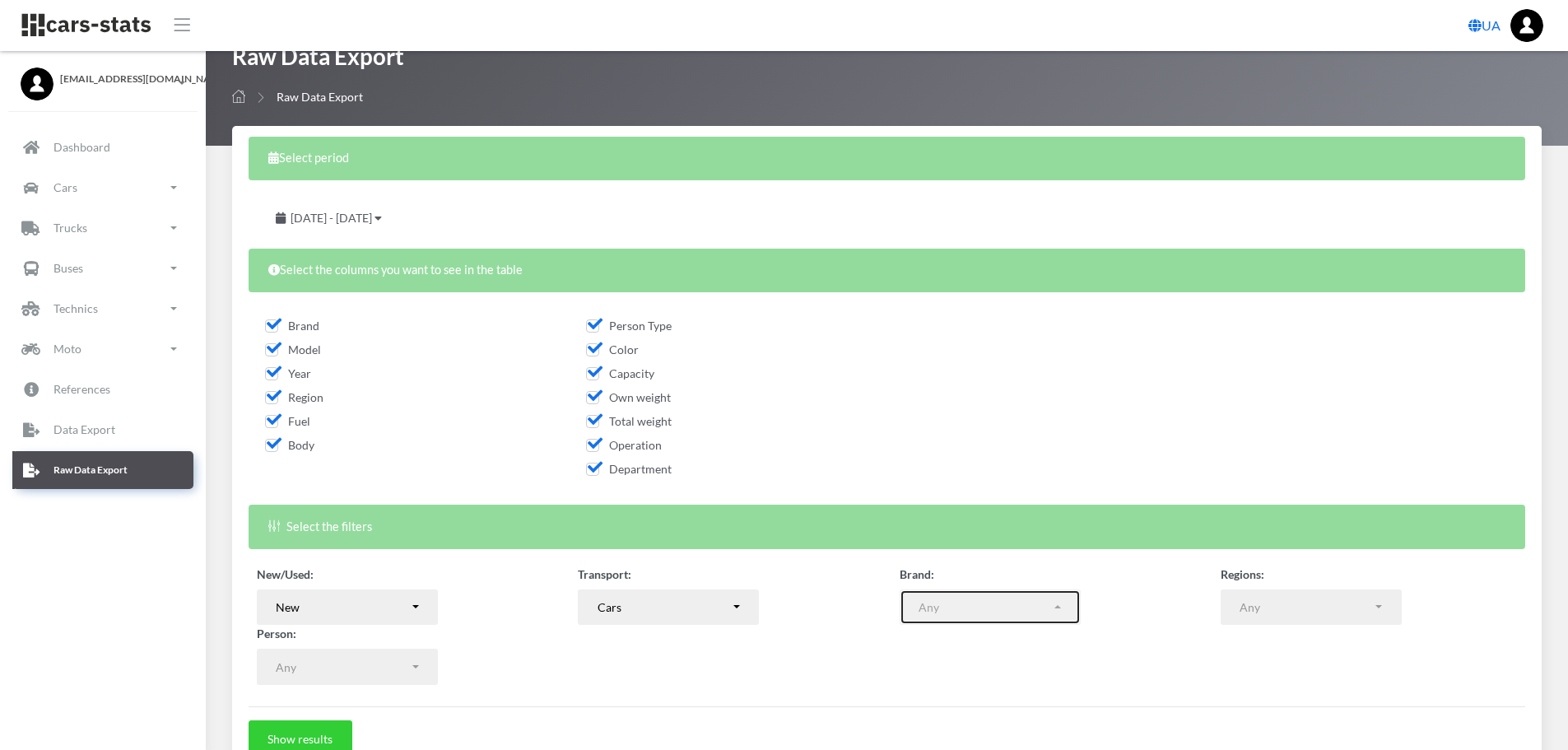
click at [1028, 620] on button "Any" at bounding box center [990, 607] width 181 height 36
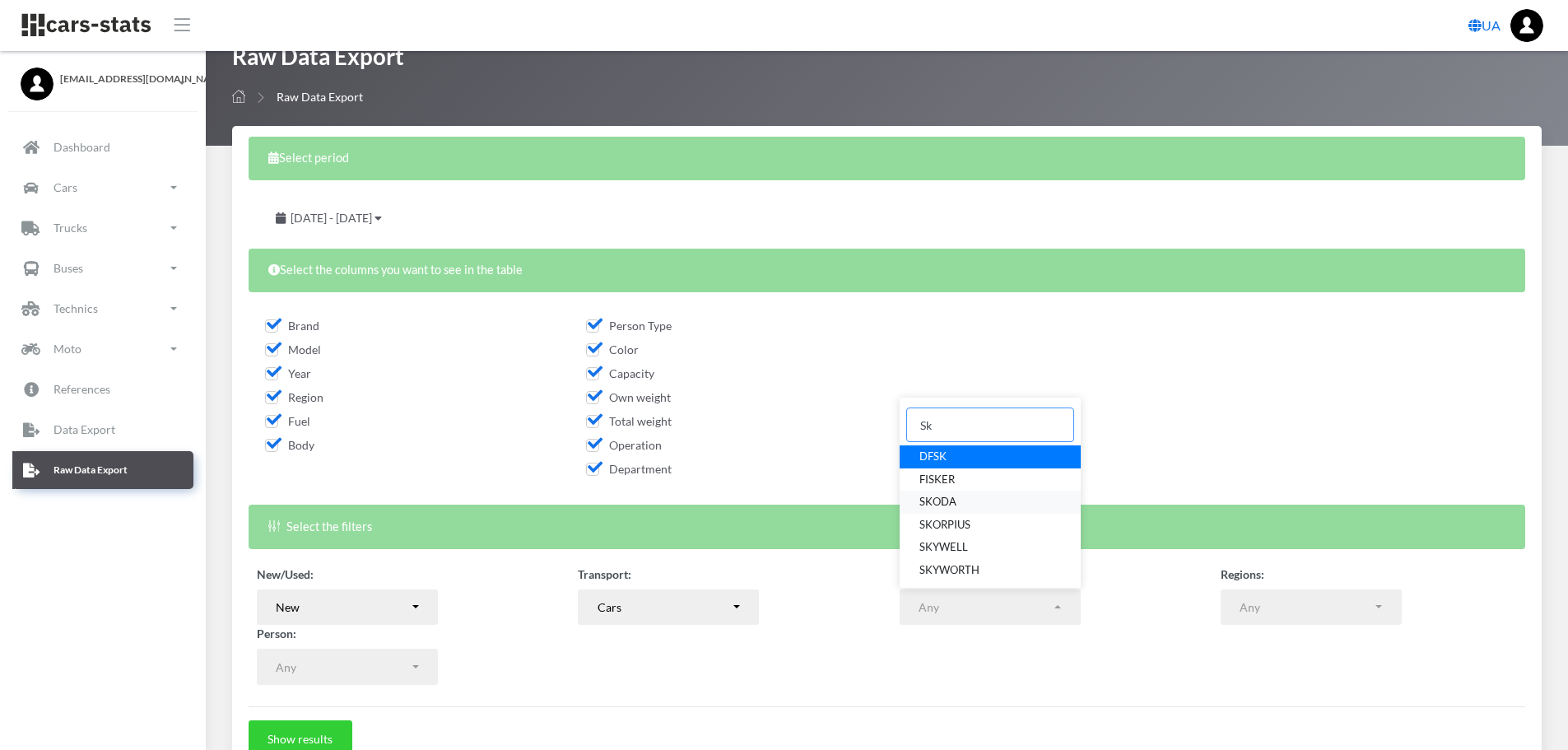
type input "Sk"
click at [955, 497] on span "SKODA" at bounding box center [938, 502] width 37 height 16
select select "SKODA"
click at [314, 727] on button "Show results" at bounding box center [300, 738] width 103 height 36
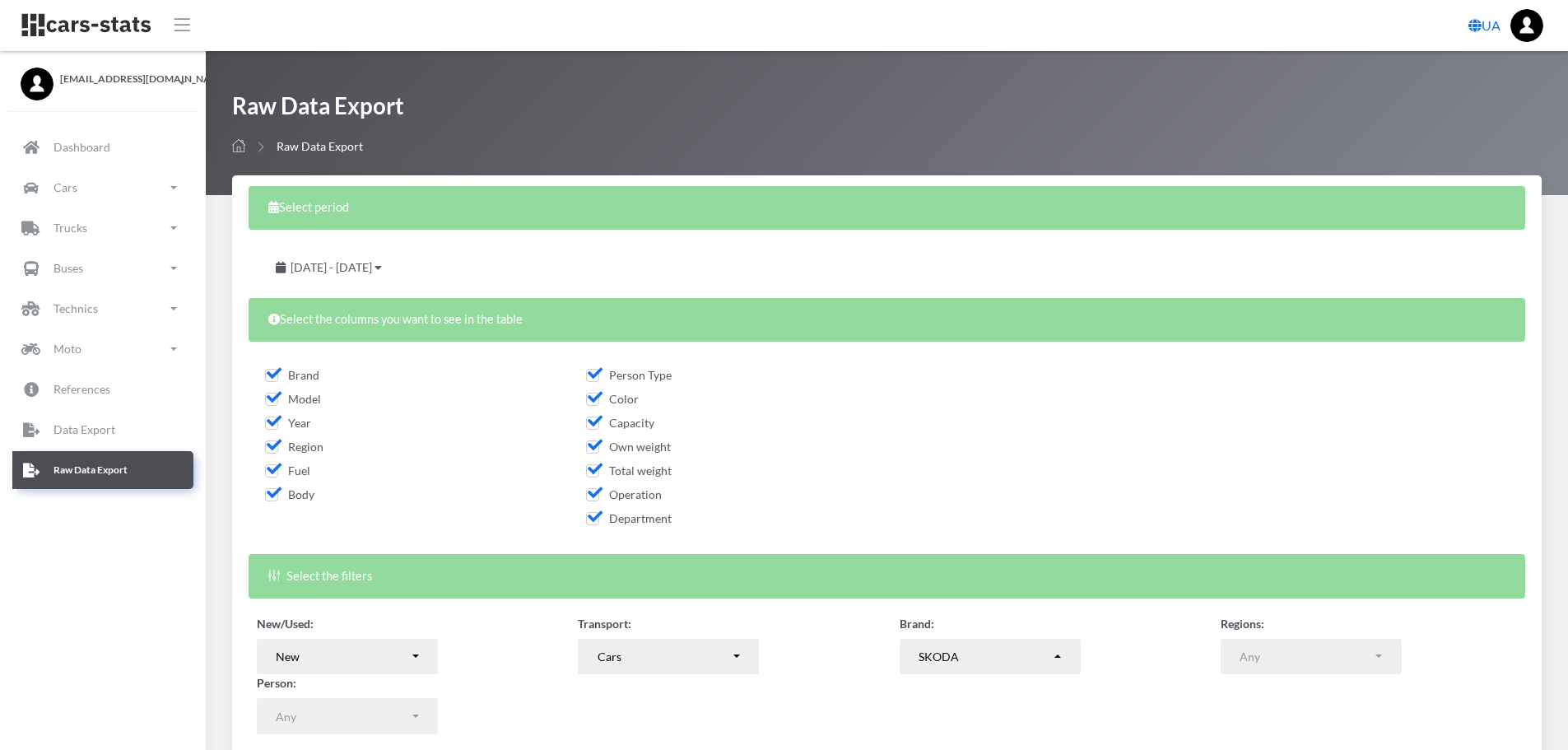
select select "SKODA"
select select
select select "50"
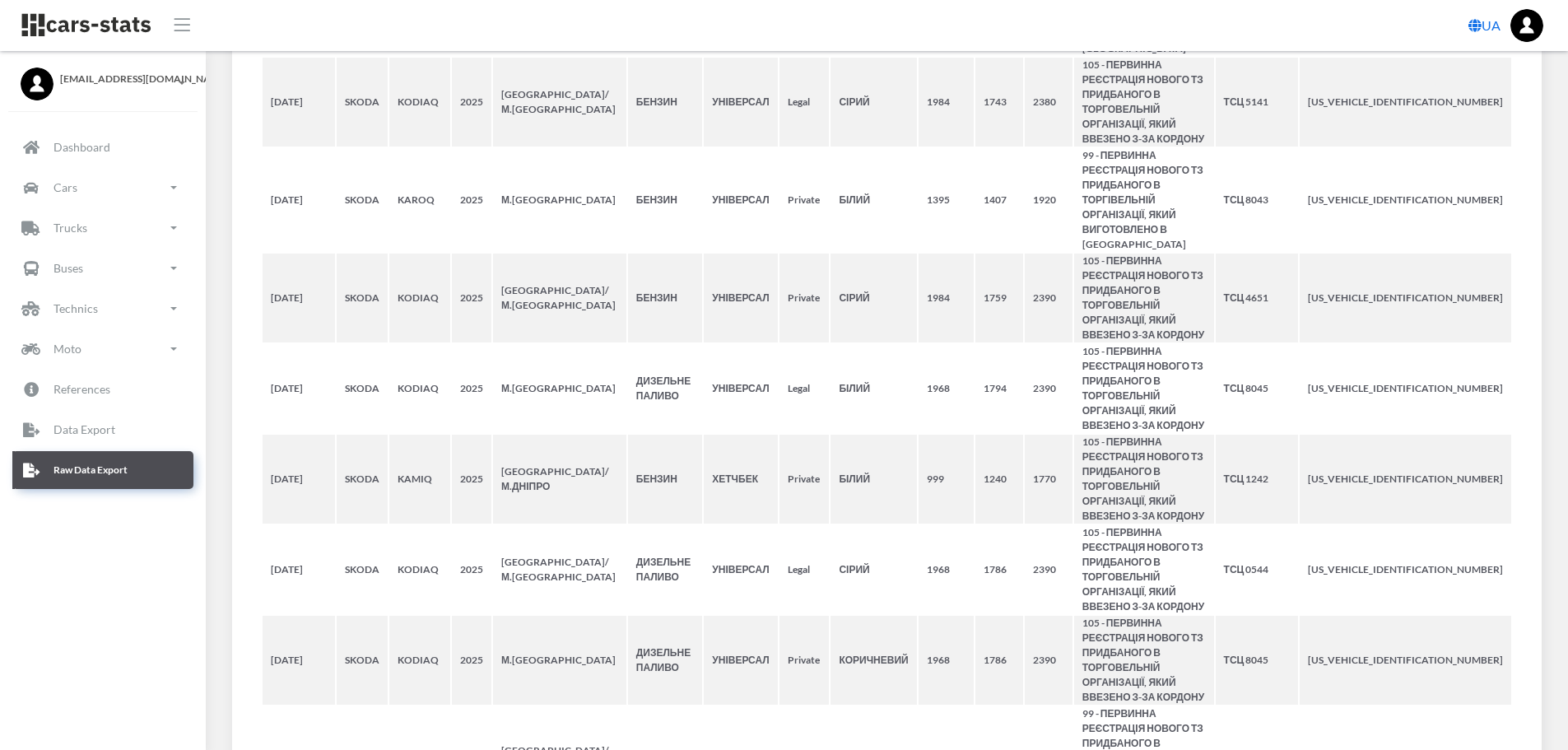
scroll to position [3464, 0]
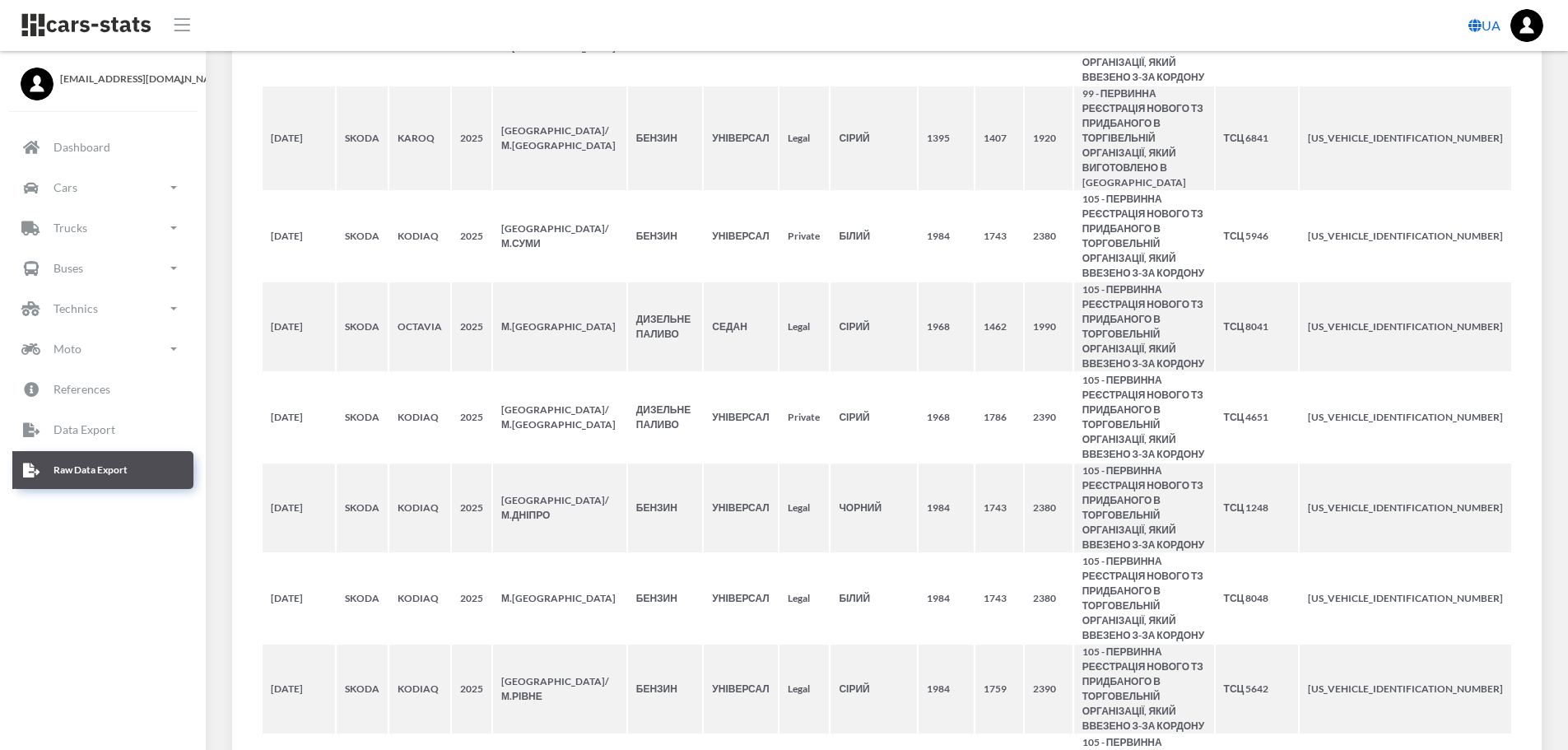
scroll to position [2243, 0]
